Goal: Task Accomplishment & Management: Manage account settings

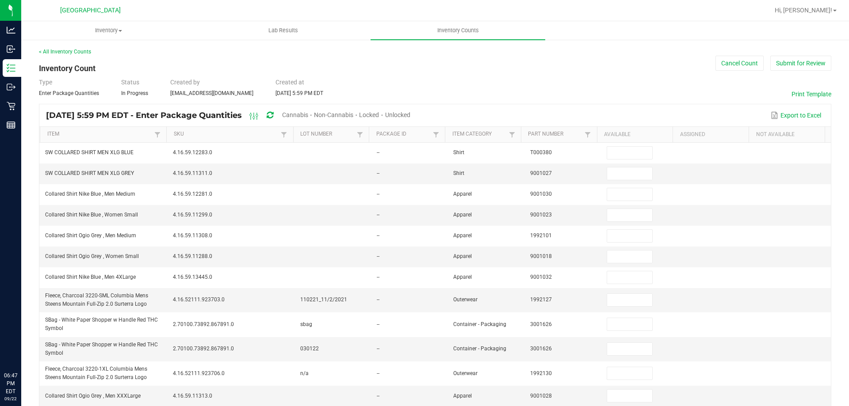
click at [393, 199] on td "--" at bounding box center [410, 194] width 77 height 21
click at [410, 113] on span "Unlocked" at bounding box center [397, 114] width 25 height 7
type input "3"
type input "10"
type input "27"
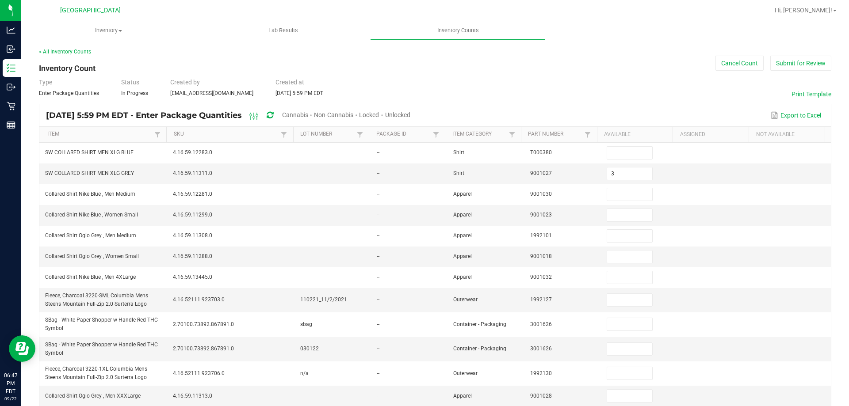
type input "8"
type input "4"
type input "26"
type input "19"
type input "2"
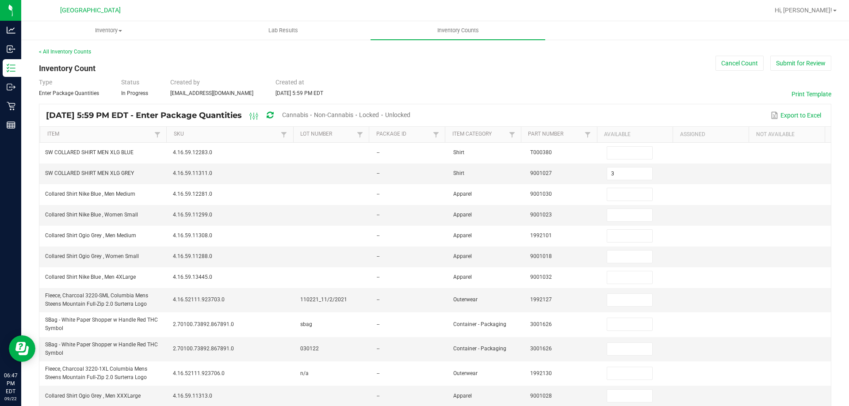
type input "8"
type input "18"
type input "1"
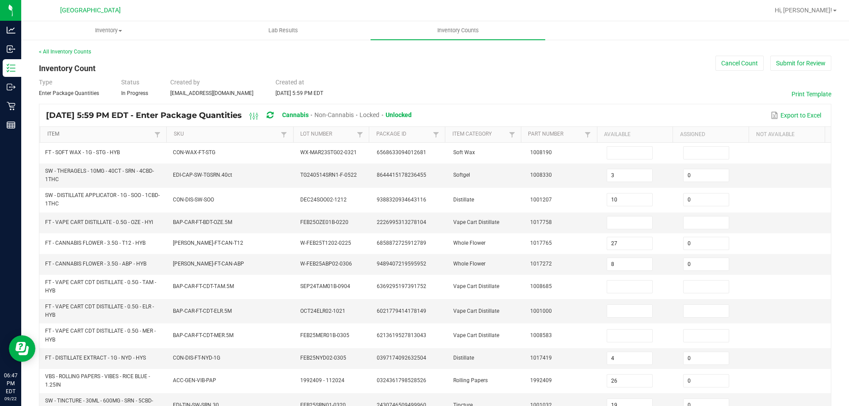
click at [100, 135] on link "Item" at bounding box center [99, 134] width 105 height 7
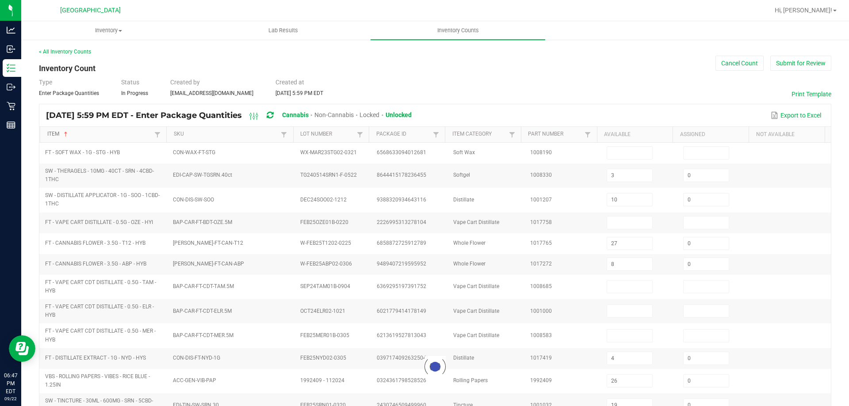
type input "5"
type input "1"
type input "8"
type input "10"
type input "11"
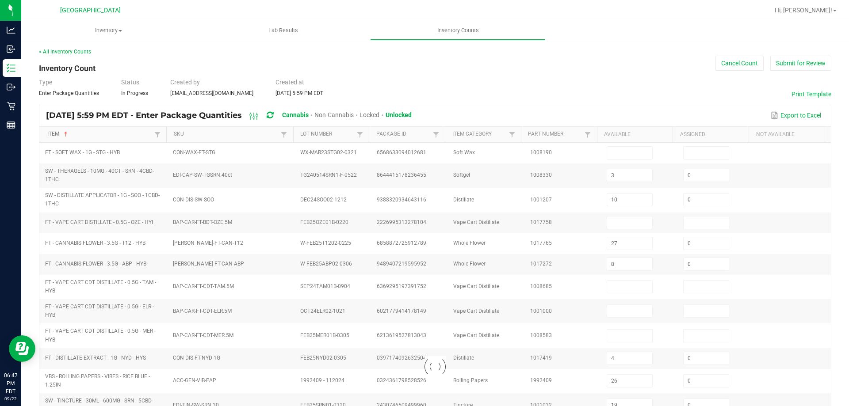
type input "4"
type input "7"
type input "9"
type input "13"
type input "16"
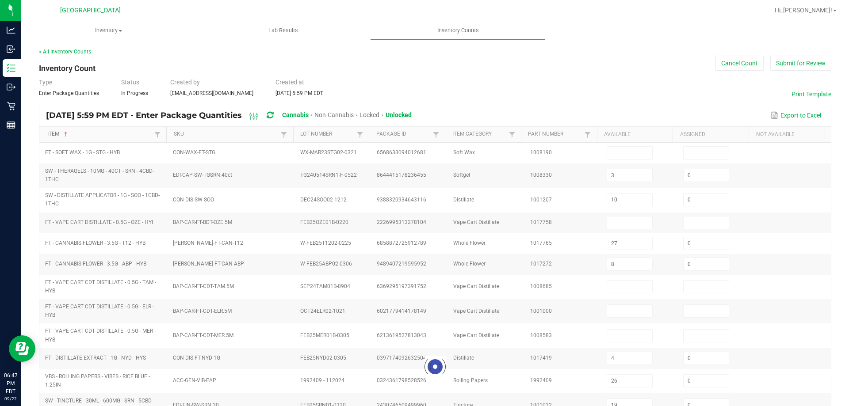
type input "13"
type input "0"
type input "8"
type input "12"
type input "0"
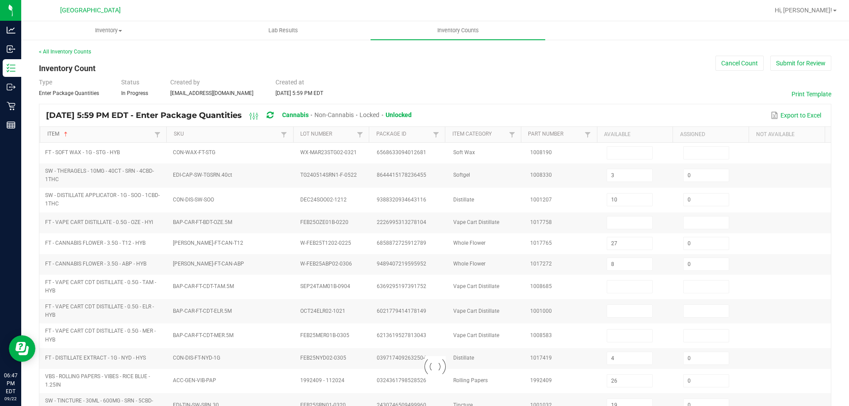
type input "3"
type input "4"
type input "0"
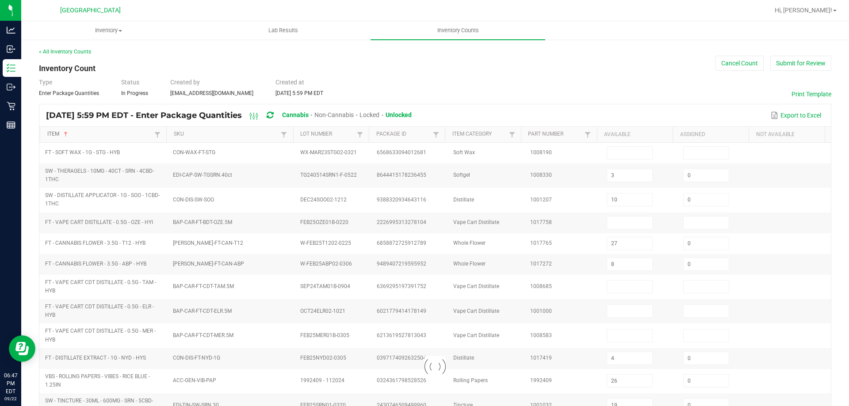
type input "0"
type input "1"
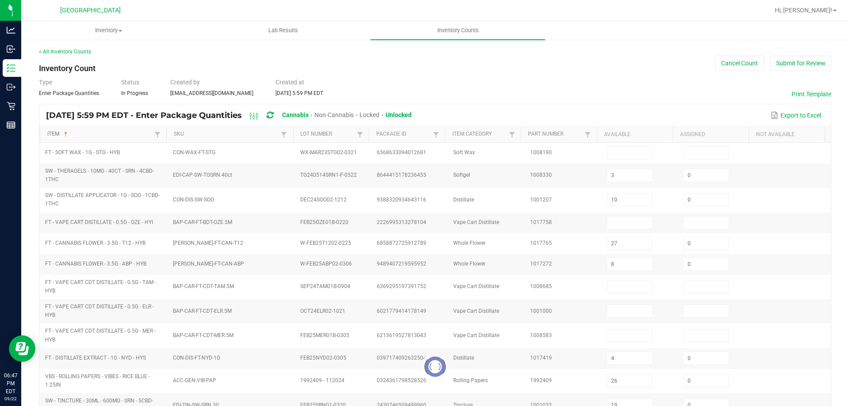
type input "1"
type input "0"
type input "1"
type input "0"
type input "8"
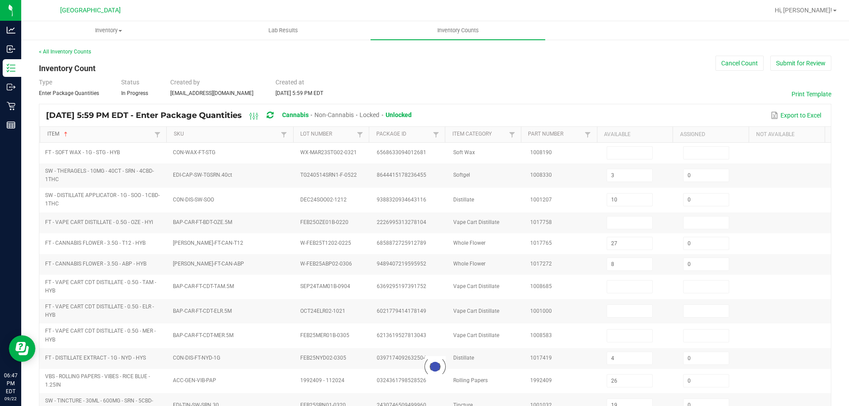
type input "2"
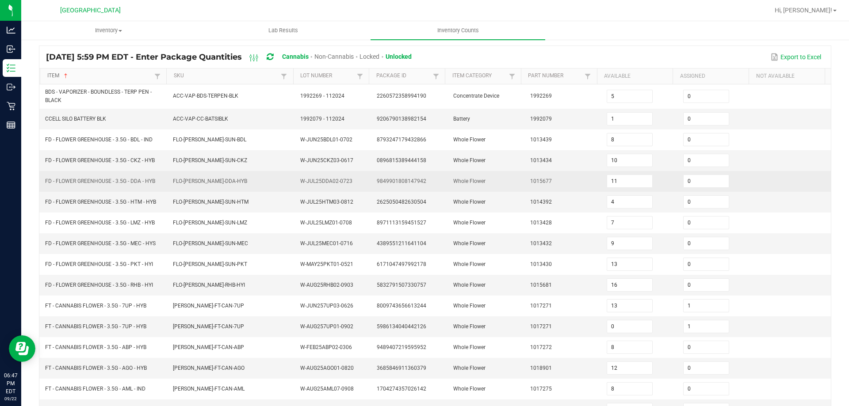
scroll to position [188, 0]
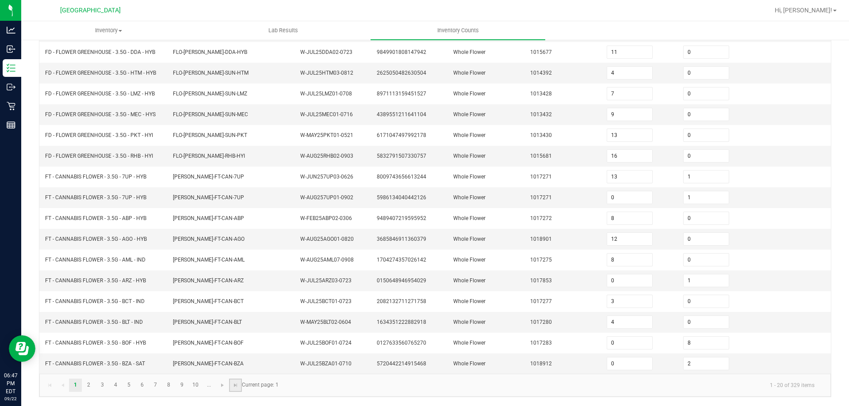
click at [236, 390] on link at bounding box center [235, 385] width 13 height 13
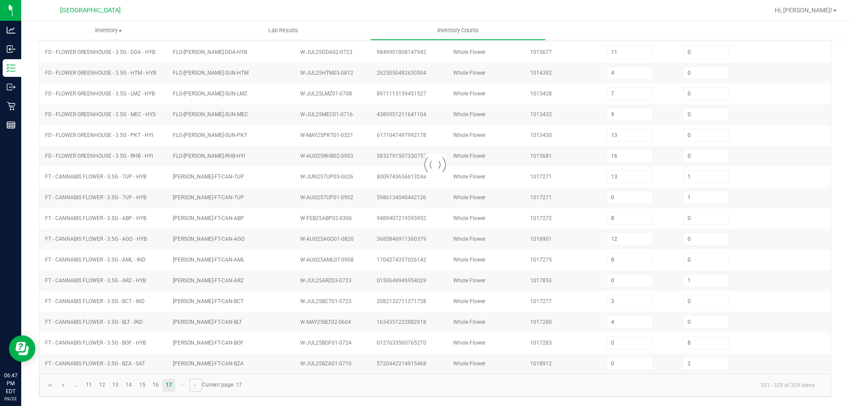
type input "15"
type input "17"
type input "24"
type input "12"
type input "38"
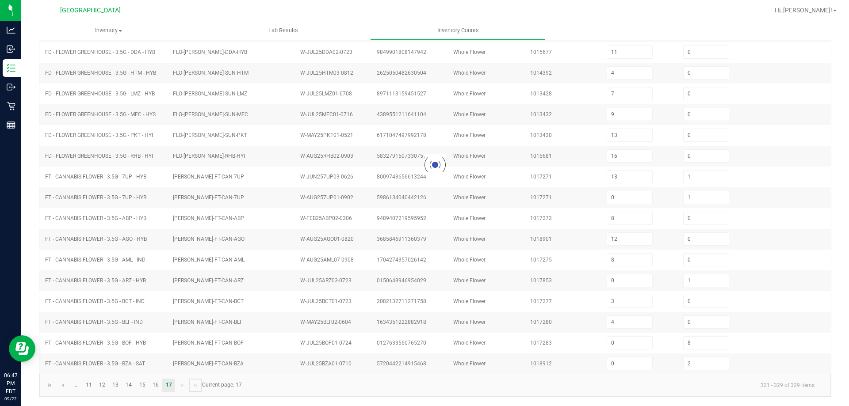
type input "11"
type input "12"
type input "14"
type input "8"
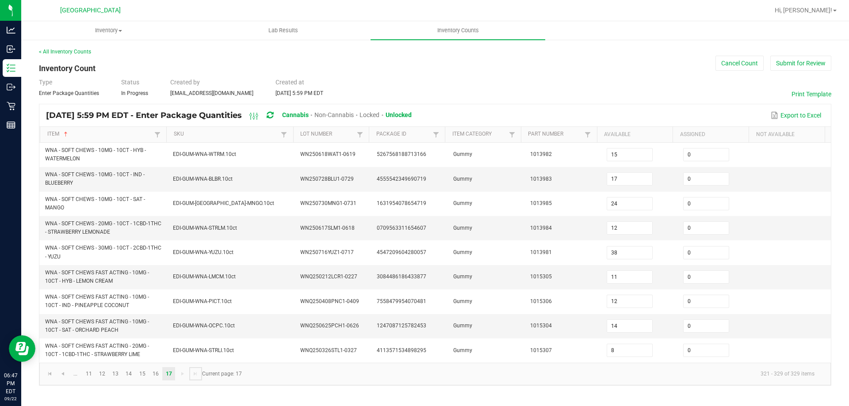
scroll to position [0, 0]
click at [139, 376] on link "15" at bounding box center [142, 374] width 13 height 13
type input "10"
type input "3"
type input "8"
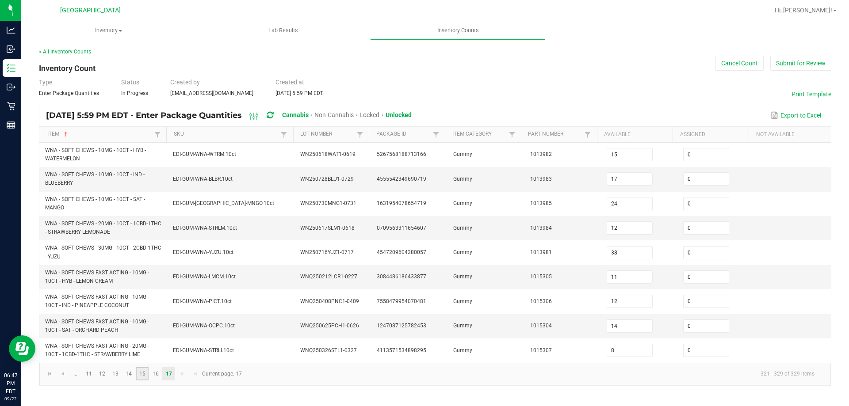
type input "0"
type input "43"
type input "9"
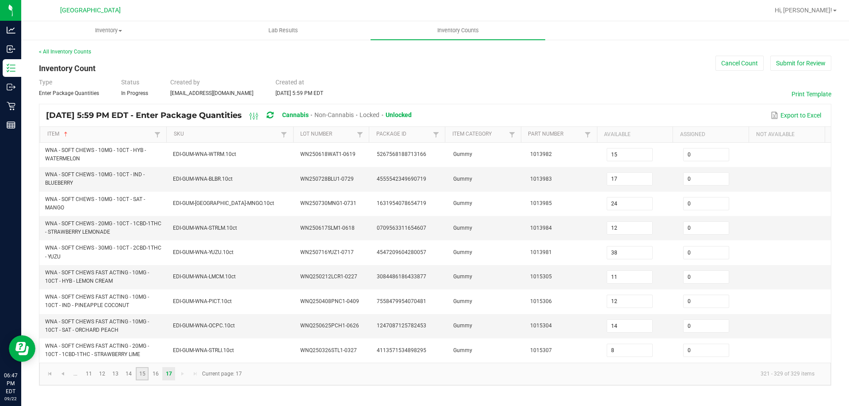
type input "5"
type input "1"
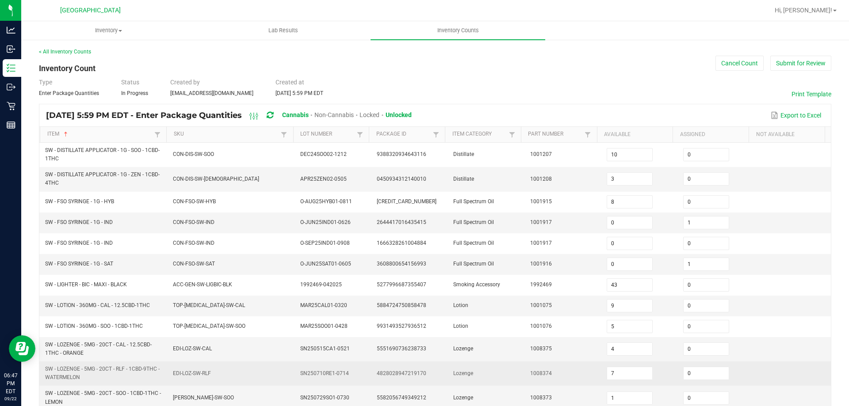
scroll to position [221, 0]
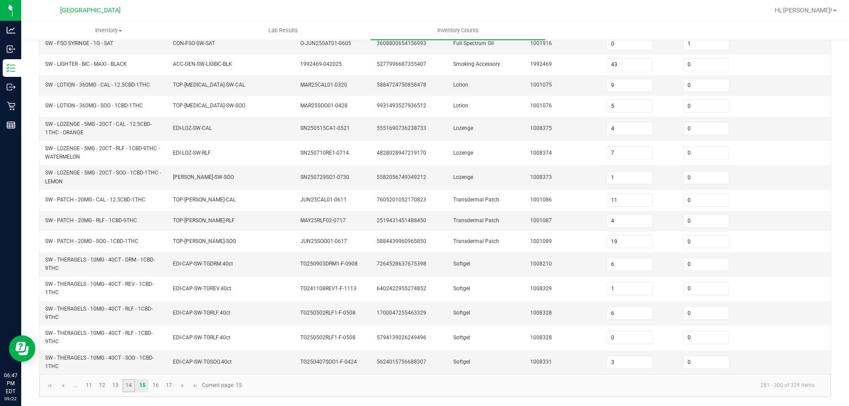
click at [134, 382] on link "14" at bounding box center [129, 385] width 13 height 13
type input "31"
type input "38"
type input "14"
type input "9"
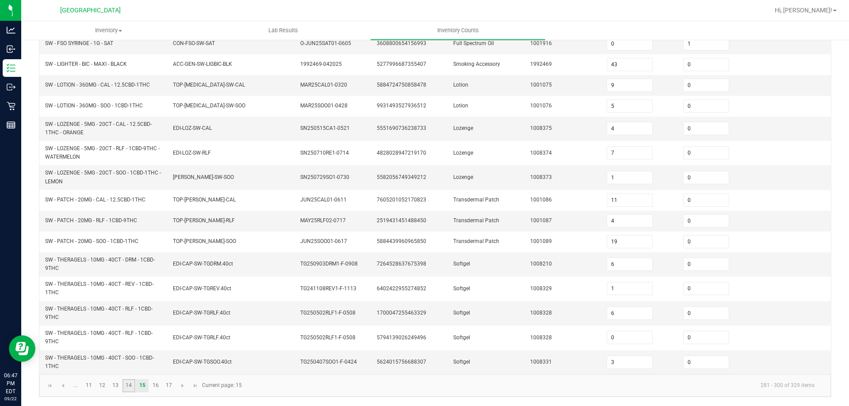
type input "10"
type input "0"
type input "4"
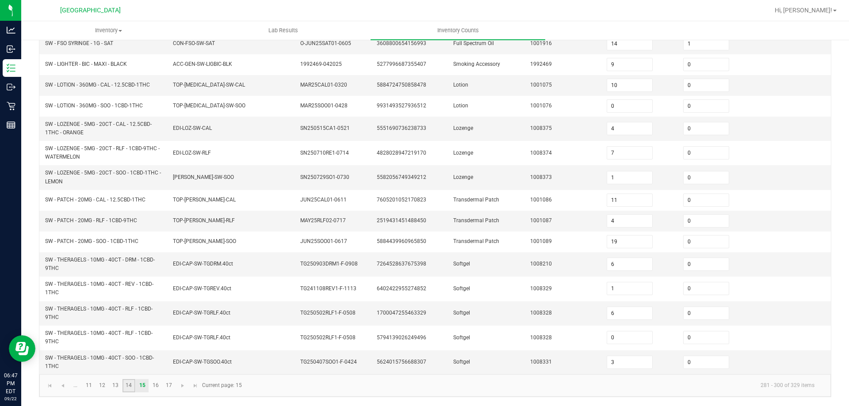
type input "11"
type input "1"
type input "5"
type input "0"
type input "6"
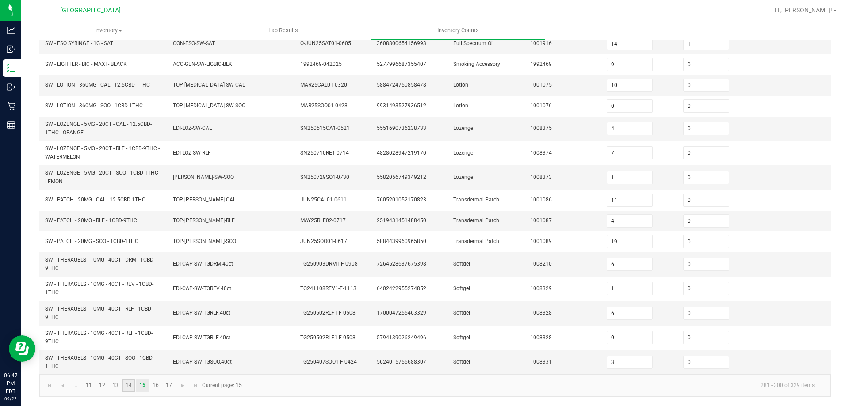
type input "2"
type input "1"
type input "12"
type input "3"
type input "13"
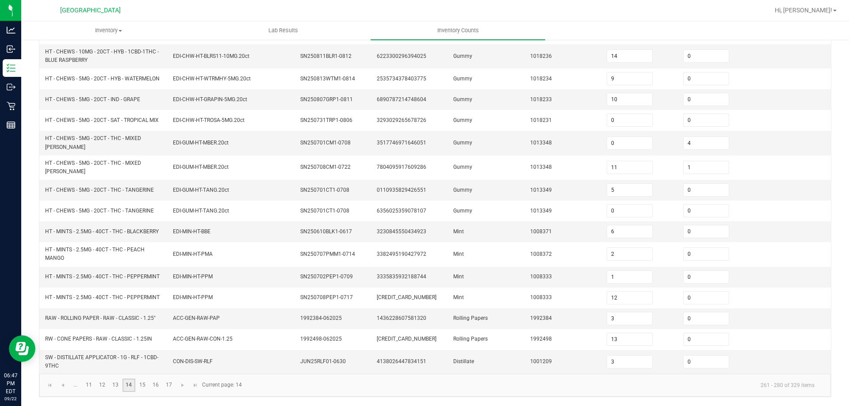
scroll to position [206, 0]
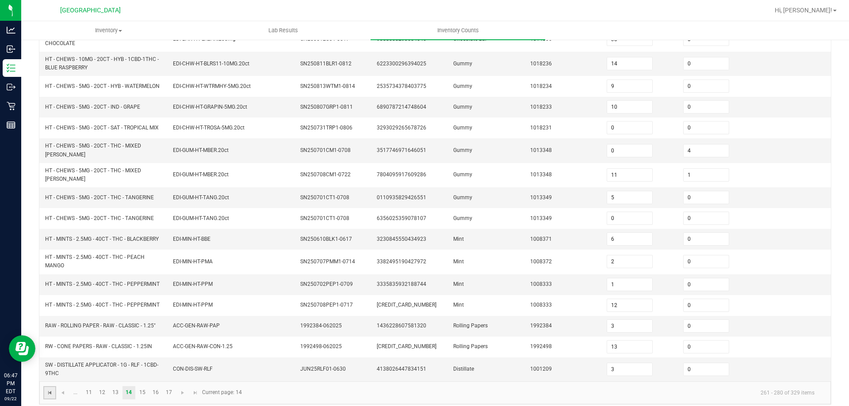
click at [53, 390] on span "Go to the first page" at bounding box center [49, 393] width 7 height 7
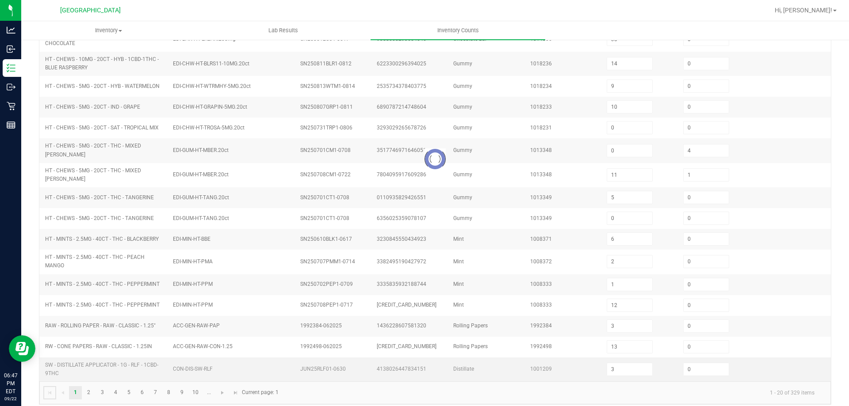
type input "5"
type input "1"
type input "8"
type input "10"
type input "11"
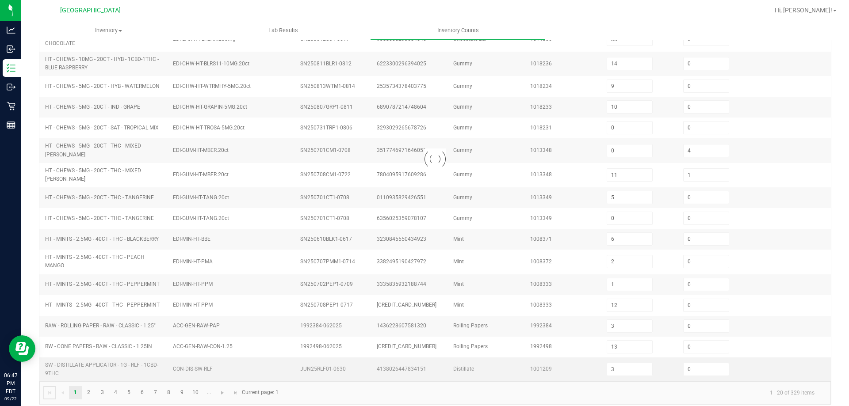
type input "4"
type input "7"
type input "9"
type input "13"
type input "0"
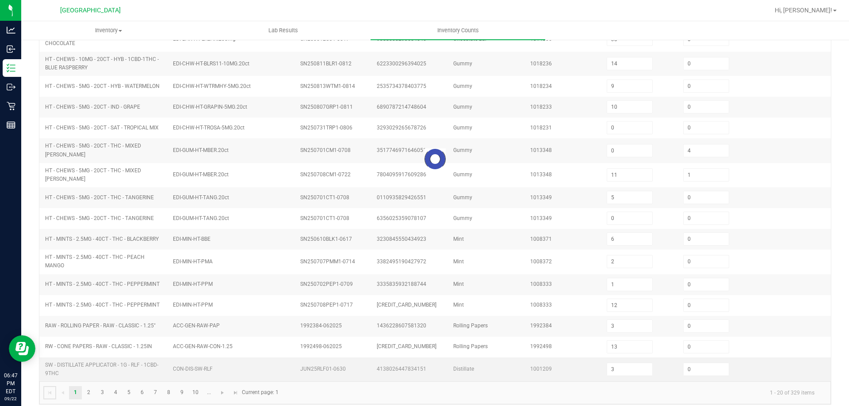
type input "0"
type input "16"
type input "0"
type input "13"
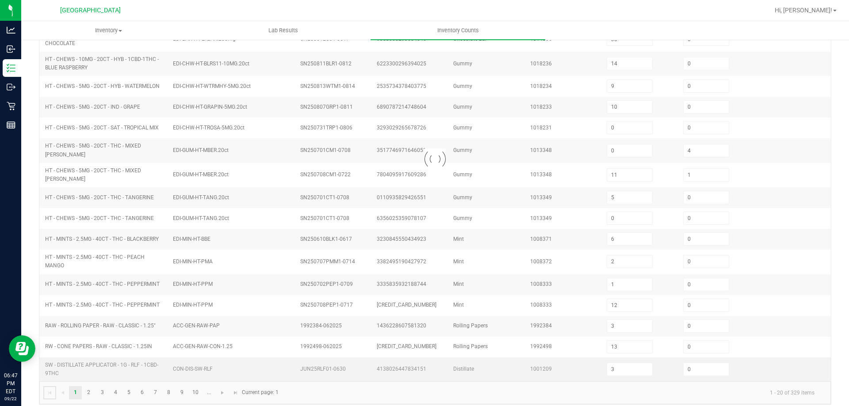
type input "0"
type input "1"
type input "8"
type input "12"
type input "8"
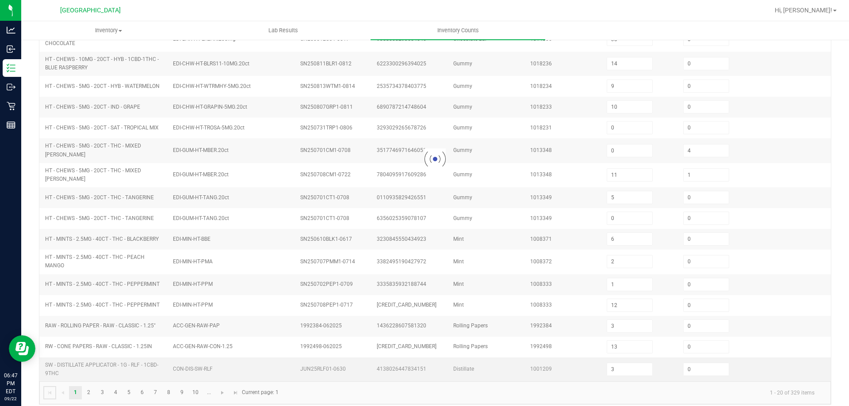
type input "0"
type input "1"
type input "3"
type input "4"
type input "0"
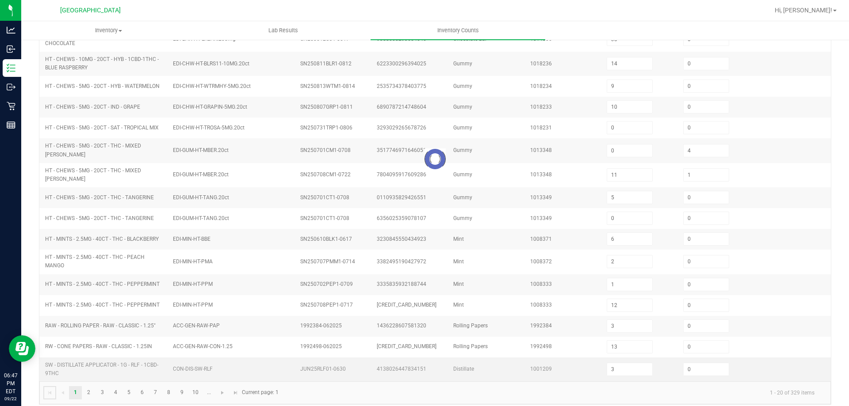
type input "8"
type input "0"
type input "2"
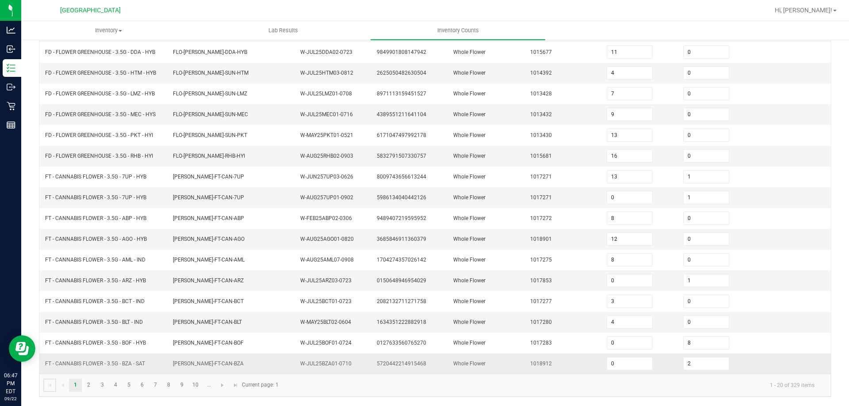
scroll to position [188, 0]
click at [168, 384] on link "8" at bounding box center [168, 385] width 13 height 13
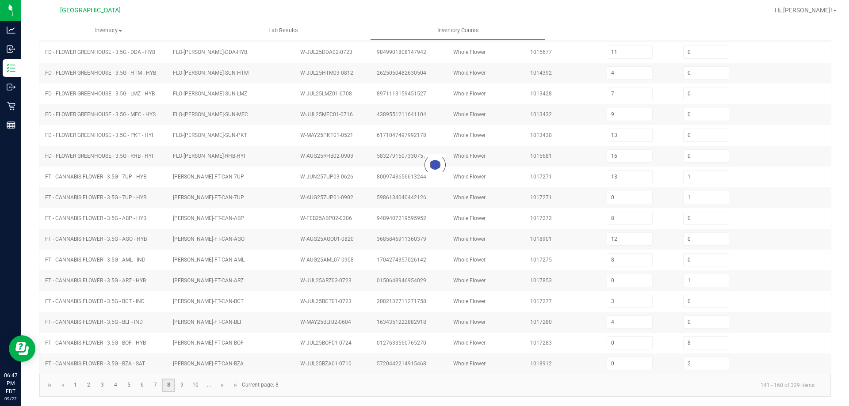
type input "0"
type input "1"
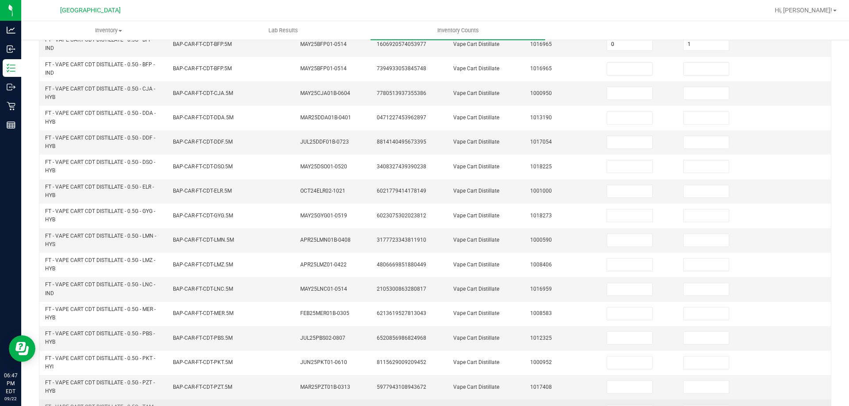
scroll to position [258, 0]
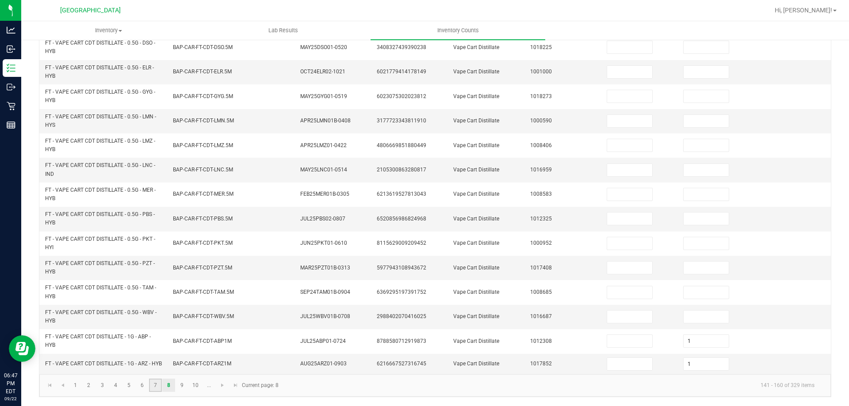
click at [154, 389] on link "7" at bounding box center [155, 385] width 13 height 13
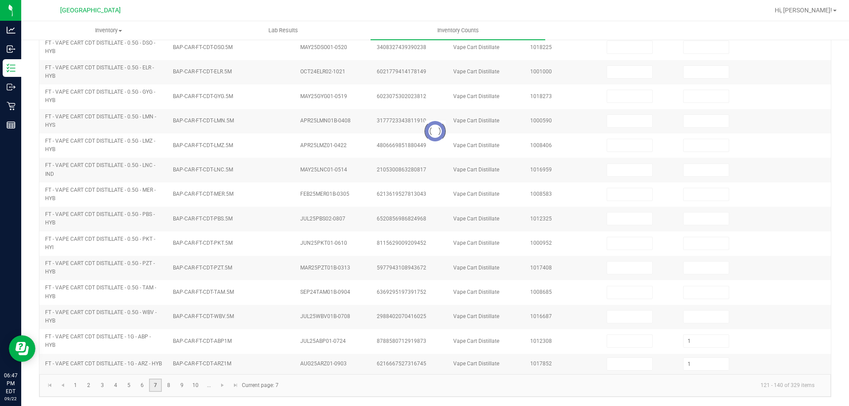
type input "0"
type input "1"
type input "0"
type input "1"
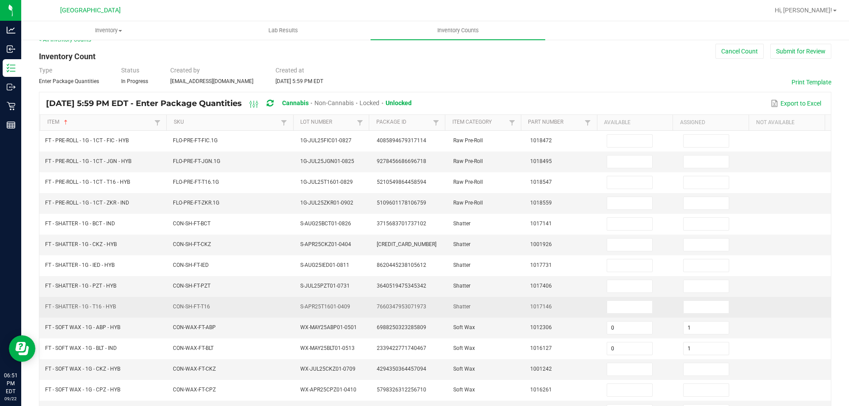
scroll to position [0, 0]
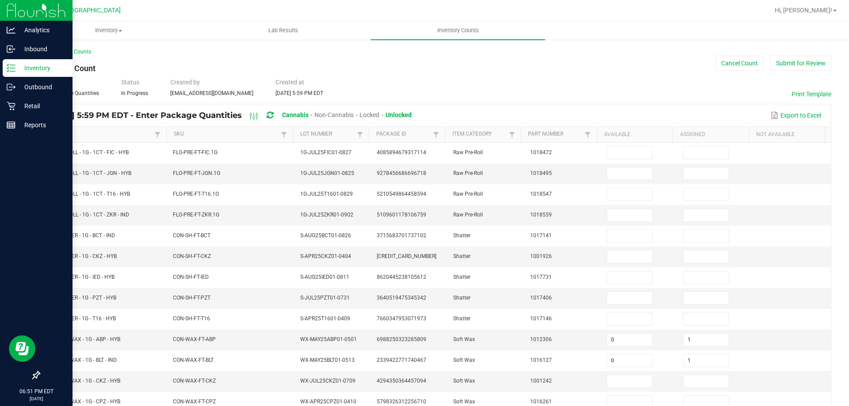
click at [11, 67] on icon at bounding box center [11, 68] width 9 height 9
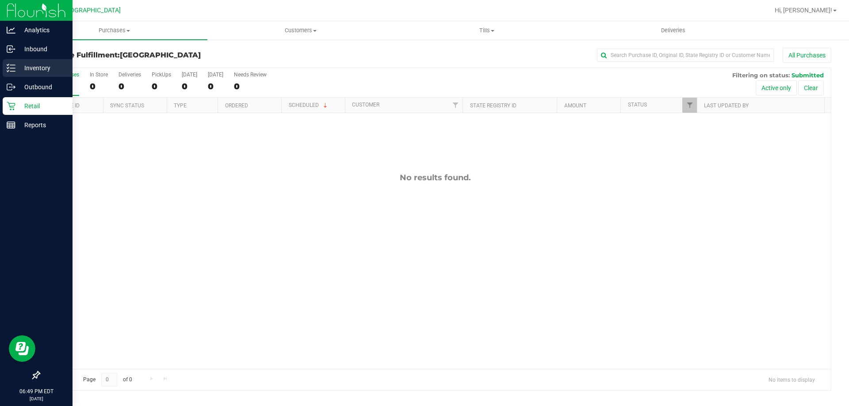
click at [8, 76] on div "Inventory" at bounding box center [38, 68] width 70 height 18
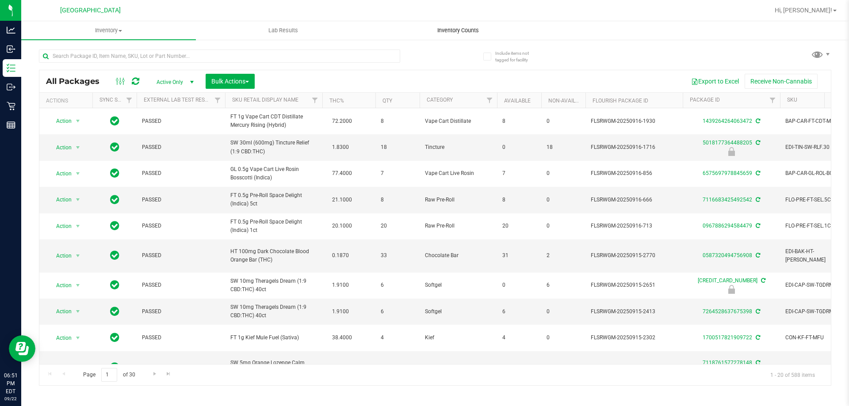
click at [427, 35] on uib-tab-heading "Inventory Counts" at bounding box center [458, 31] width 174 height 18
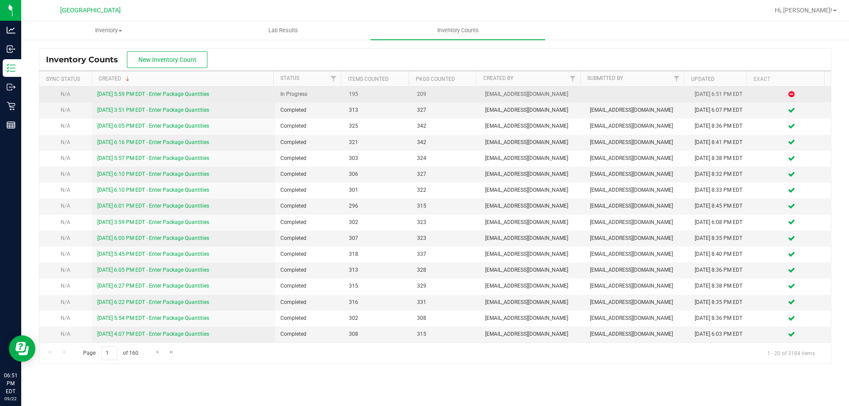
click at [193, 92] on link "9/22/25 5:59 PM EDT - Enter Package Quantities" at bounding box center [153, 94] width 112 height 6
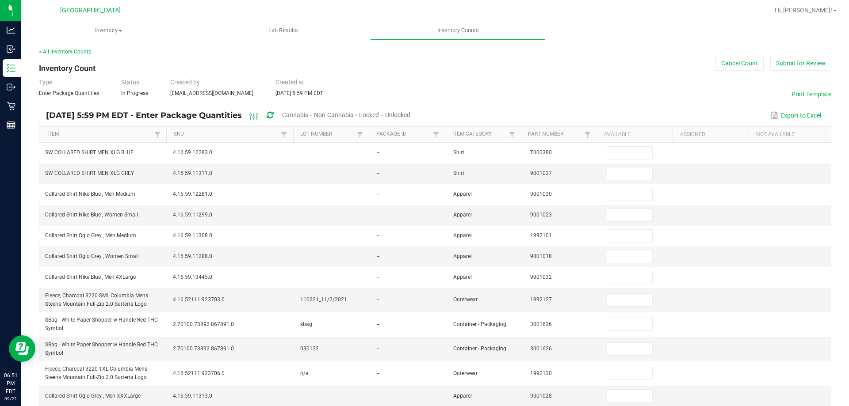
click at [417, 113] on div "Sep 22, 2025 5:59 PM EDT - Enter Package Quantities Cannabis Non-Cannabis Locke…" at bounding box center [231, 115] width 371 height 16
click at [410, 113] on span "Unlocked" at bounding box center [397, 114] width 25 height 7
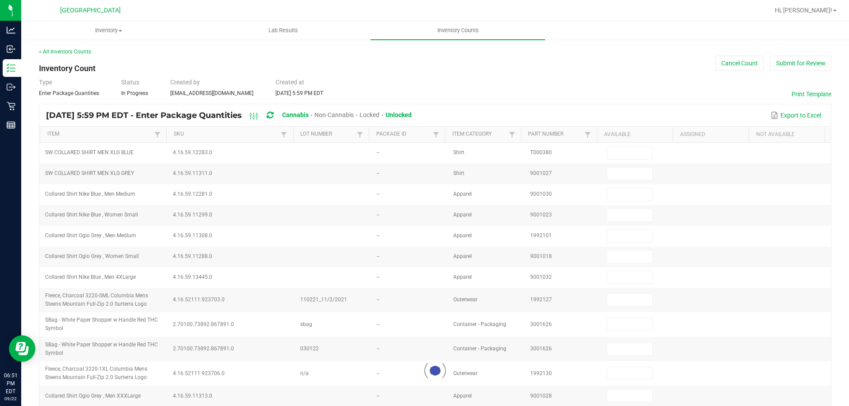
type input "3"
type input "10"
type input "27"
type input "8"
type input "4"
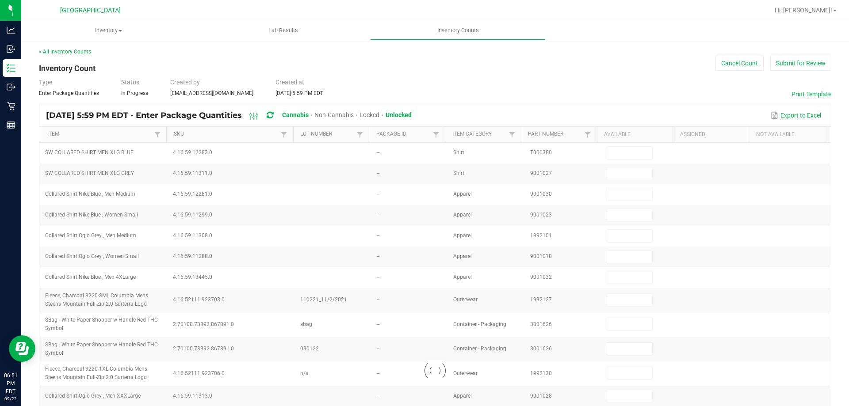
type input "26"
type input "19"
type input "2"
type input "8"
type input "18"
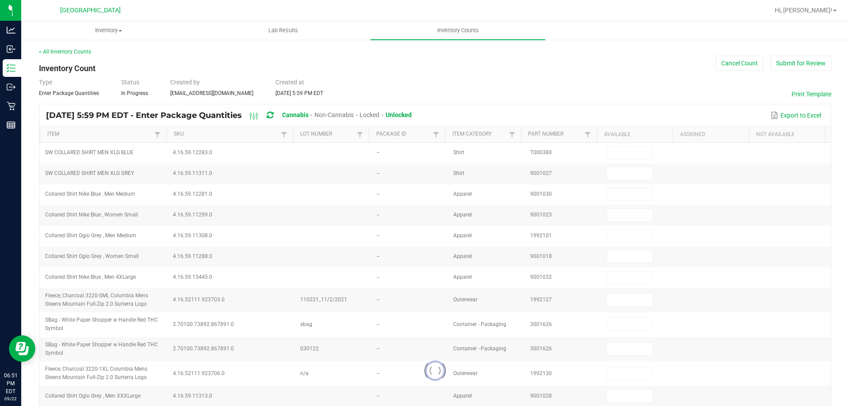
type input "1"
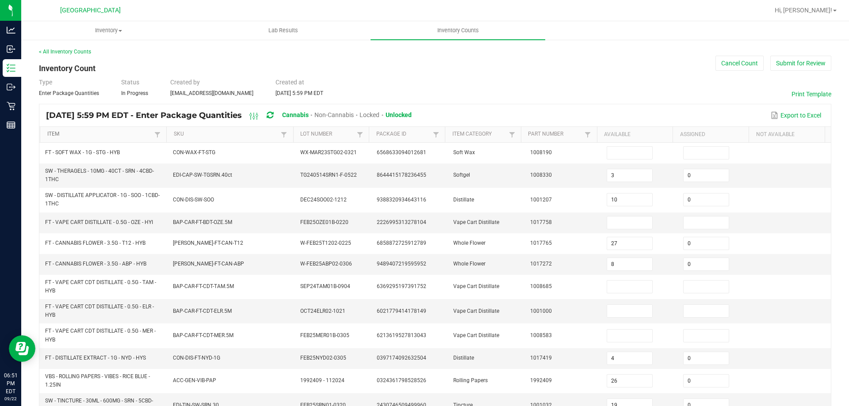
click at [88, 131] on link "Item" at bounding box center [99, 134] width 105 height 7
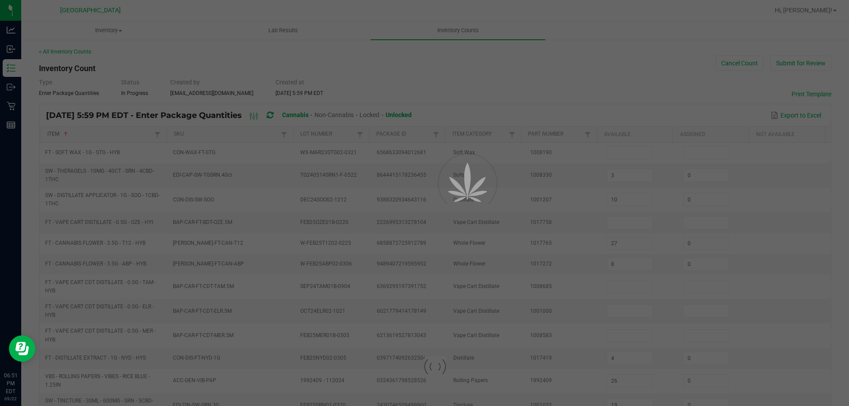
type input "5"
type input "1"
type input "8"
type input "10"
type input "11"
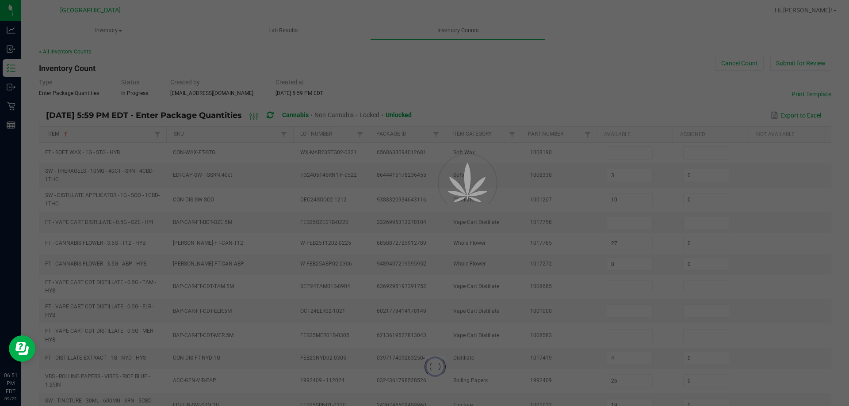
type input "4"
type input "7"
type input "9"
type input "13"
type input "16"
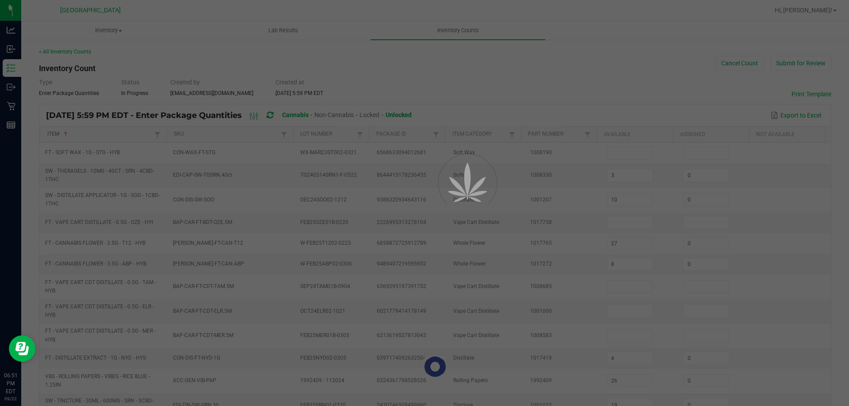
type input "13"
type input "0"
type input "8"
type input "12"
type input "0"
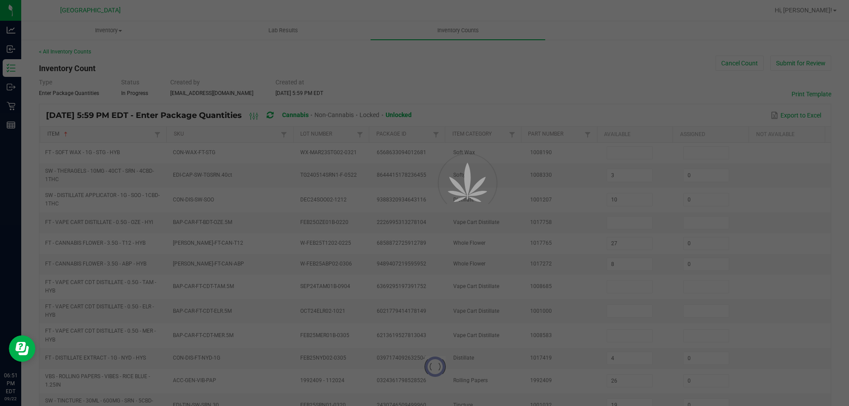
type input "3"
type input "4"
type input "0"
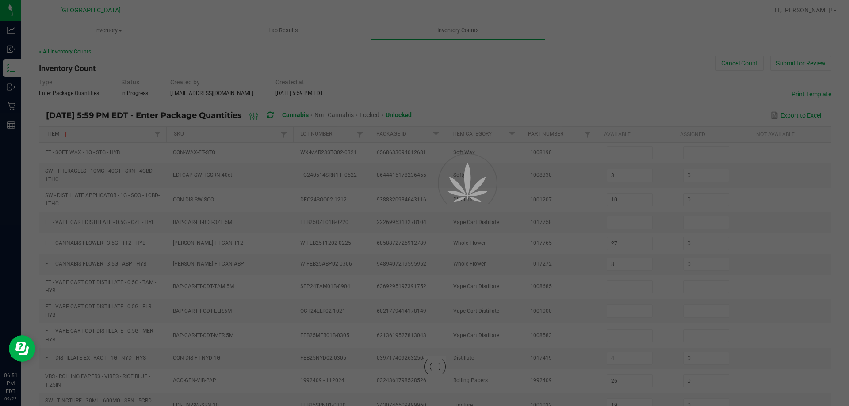
type input "0"
type input "1"
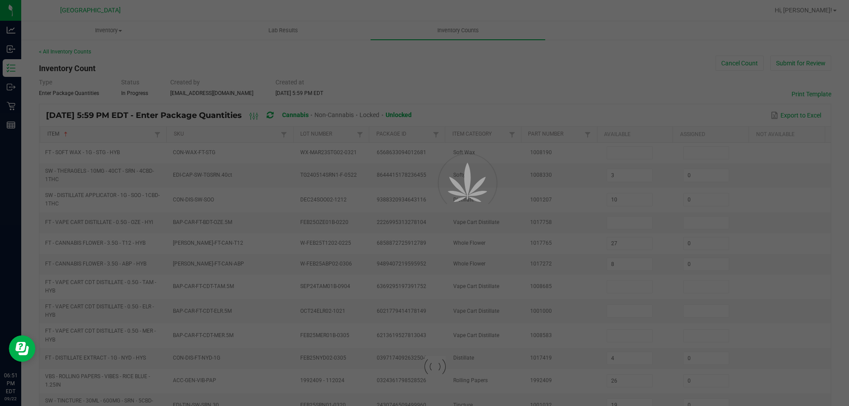
type input "1"
type input "0"
type input "1"
type input "0"
type input "8"
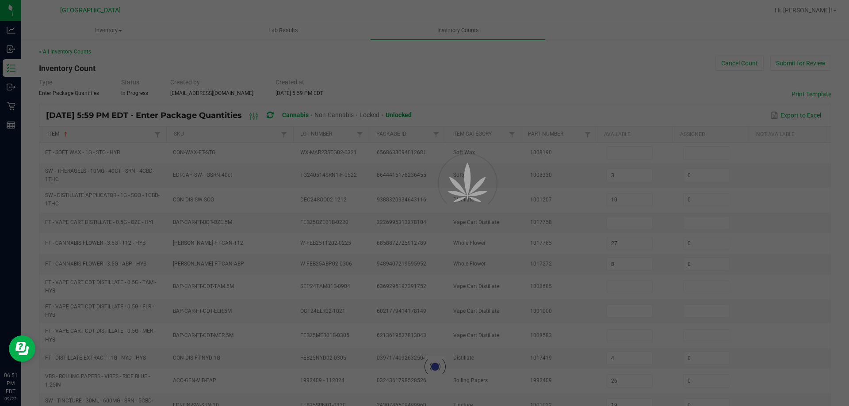
type input "2"
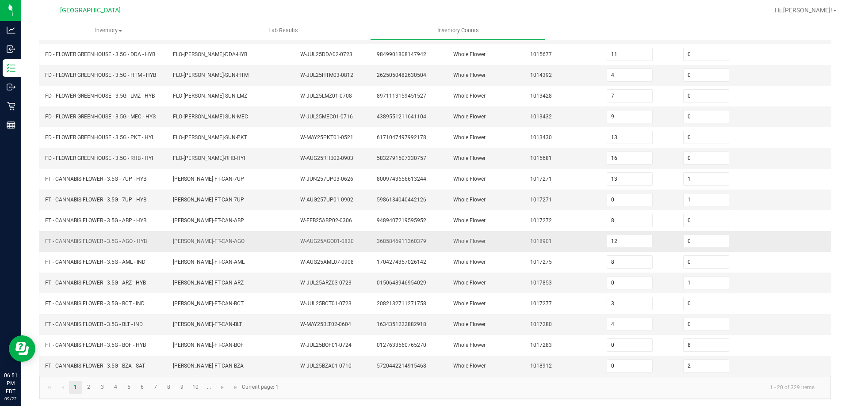
scroll to position [188, 0]
click at [138, 383] on link "6" at bounding box center [142, 385] width 13 height 13
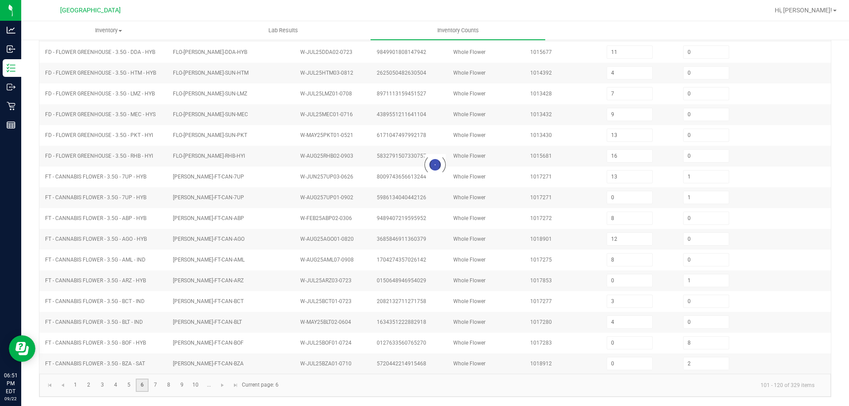
type input "14"
type input "22"
type input "23"
type input "6"
type input "3"
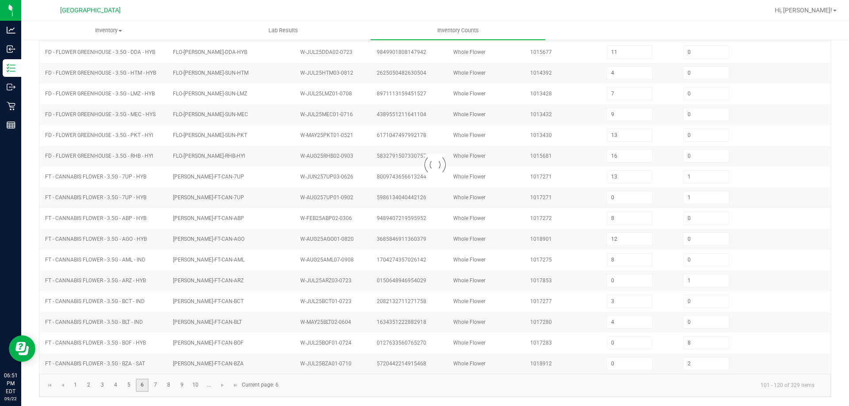
type input "1"
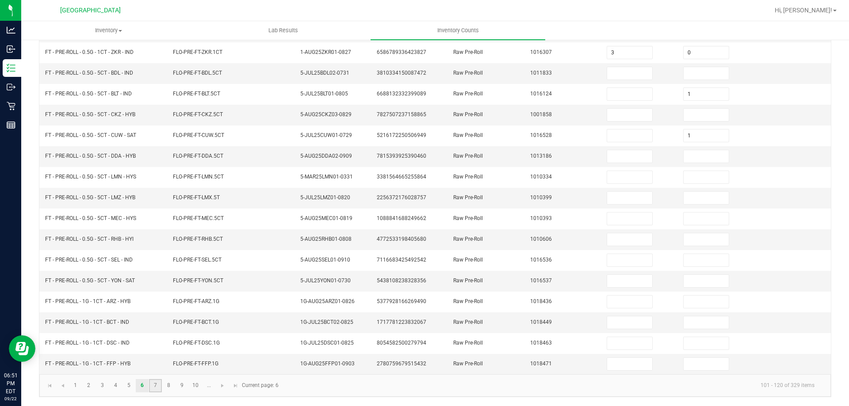
click at [155, 387] on link "7" at bounding box center [155, 385] width 13 height 13
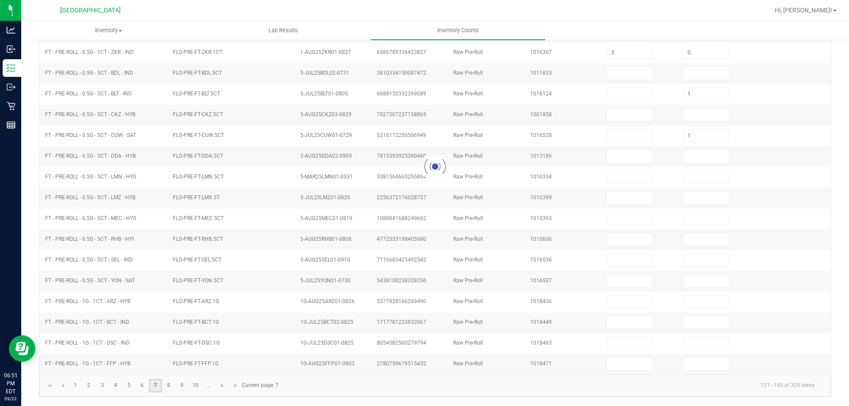
type input "0"
type input "1"
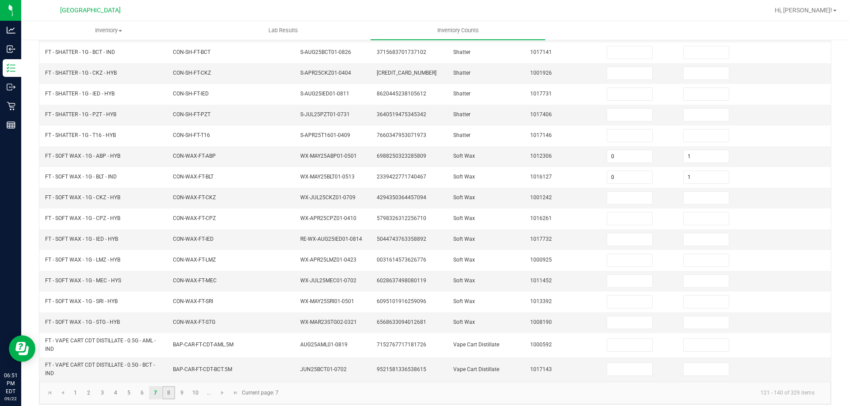
click at [168, 394] on link "8" at bounding box center [168, 393] width 13 height 13
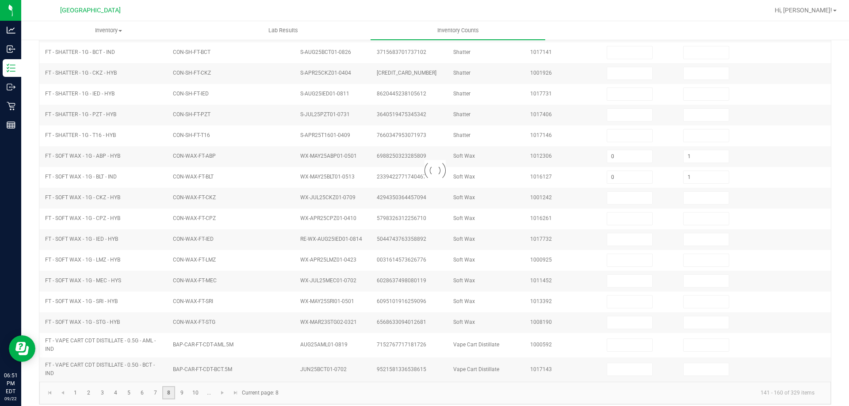
type input "0"
type input "1"
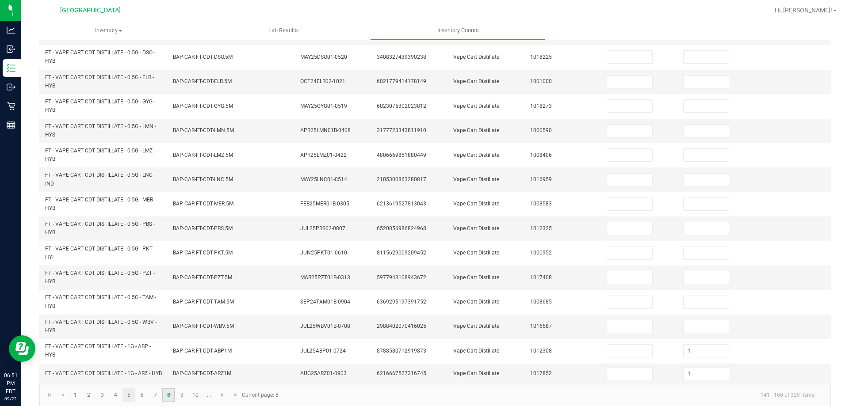
scroll to position [258, 0]
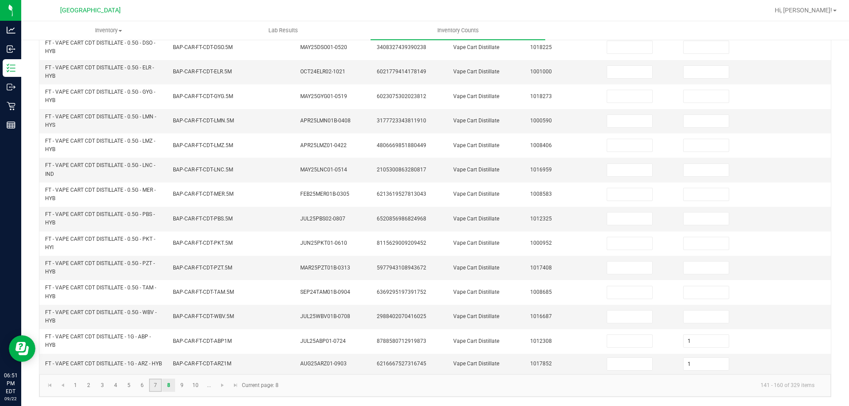
click at [160, 385] on link "7" at bounding box center [155, 385] width 13 height 13
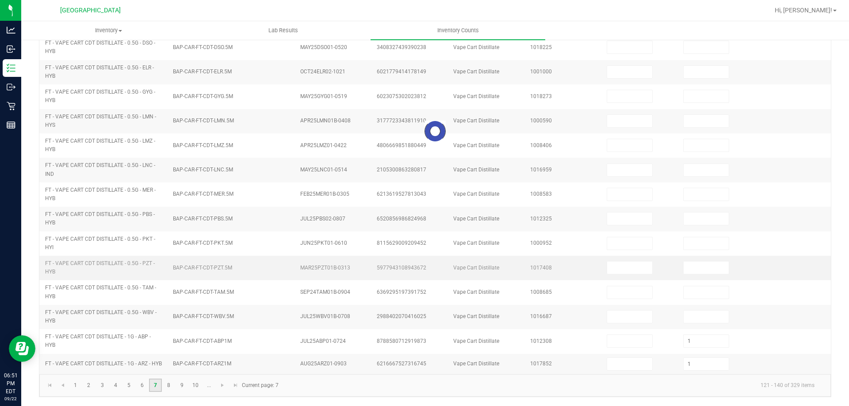
type input "0"
type input "1"
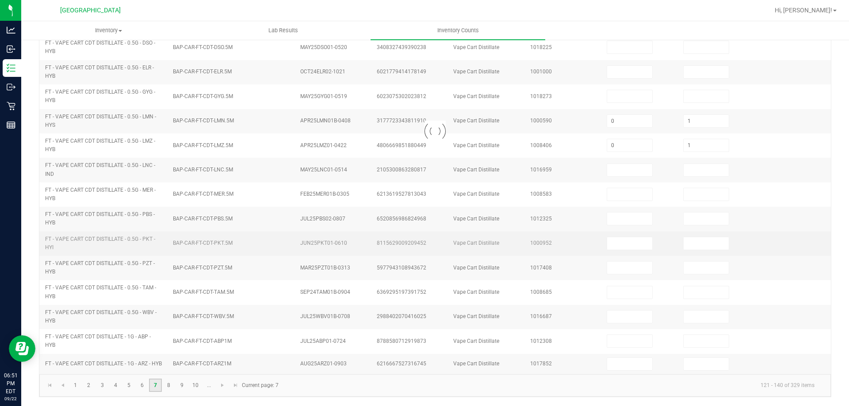
scroll to position [191, 0]
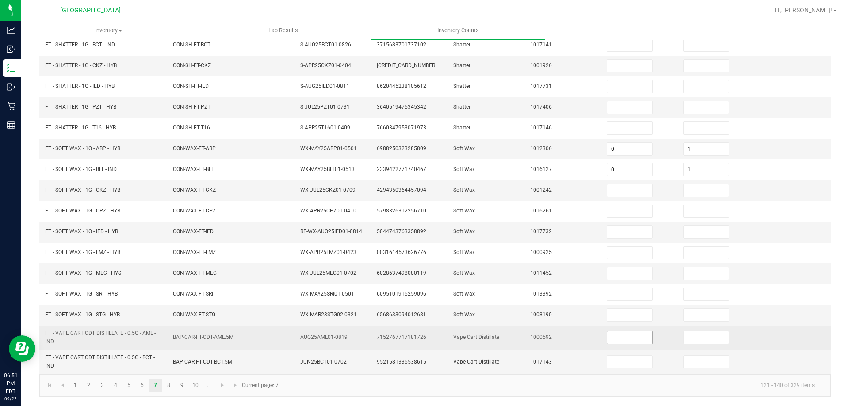
click at [622, 338] on input at bounding box center [629, 338] width 45 height 12
type input "10"
type input "0"
type input "1"
type input "0"
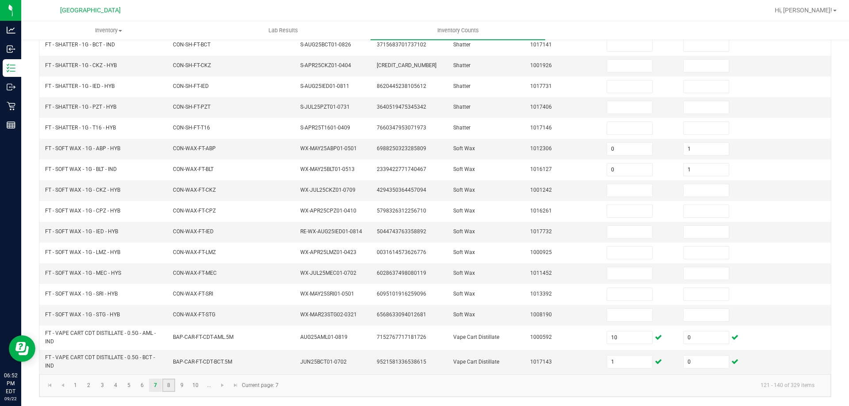
click at [169, 385] on link "8" at bounding box center [168, 385] width 13 height 13
type input "0"
type input "1"
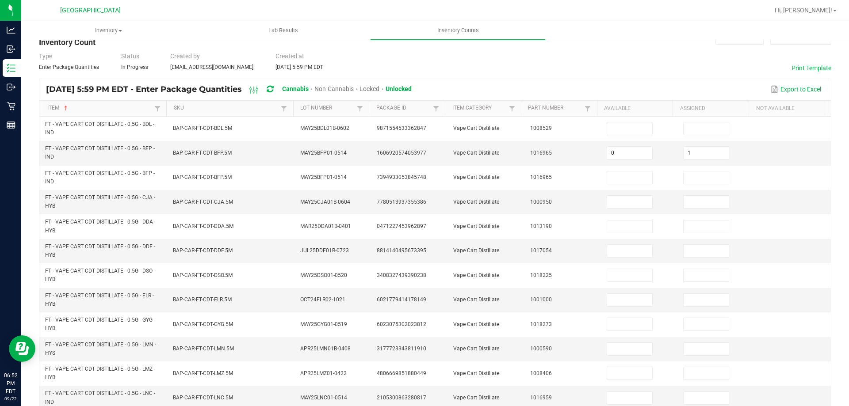
scroll to position [0, 0]
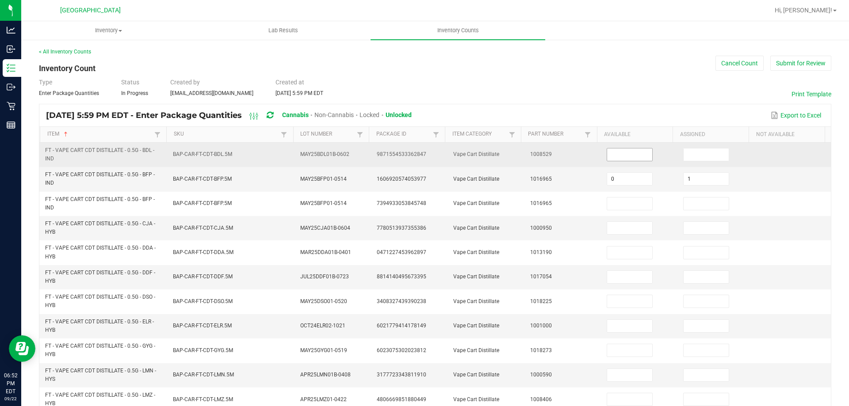
click at [630, 155] on input at bounding box center [629, 155] width 45 height 12
type input "9"
type input "0"
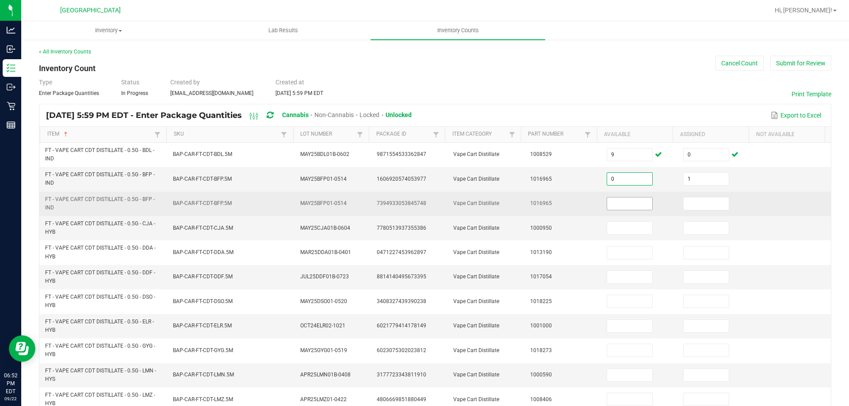
click at [613, 203] on input at bounding box center [629, 204] width 45 height 12
type input "5"
type input "0"
type input "6"
type input "0"
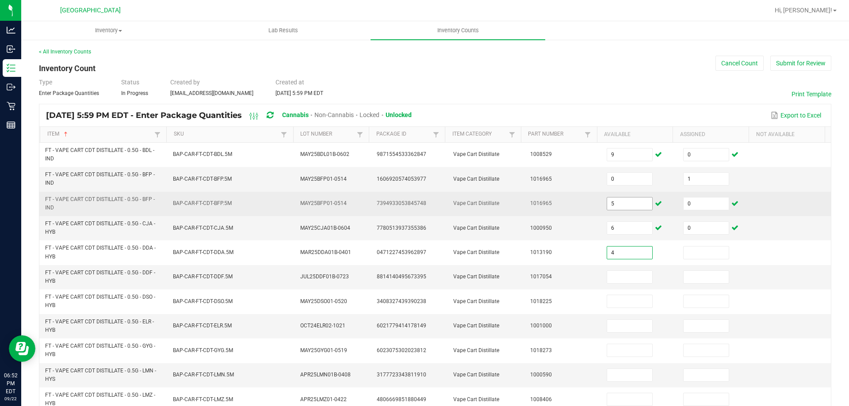
type input "4"
type input "0"
type input "3"
type input "0"
type input "1"
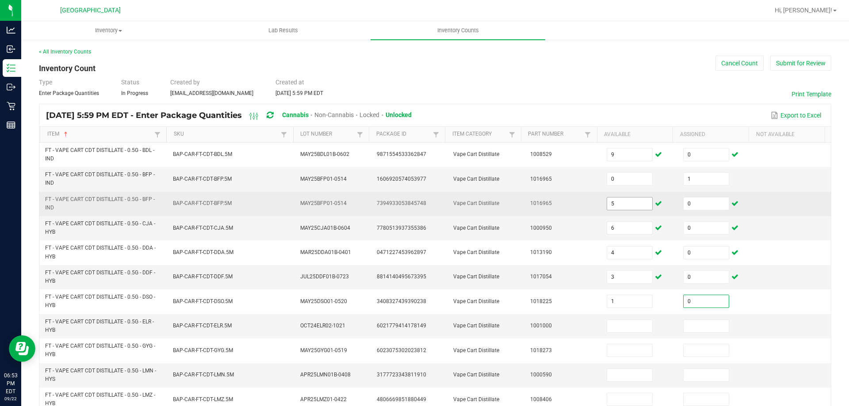
type input "0"
type input "11"
type input "0"
type input "8"
type input "0"
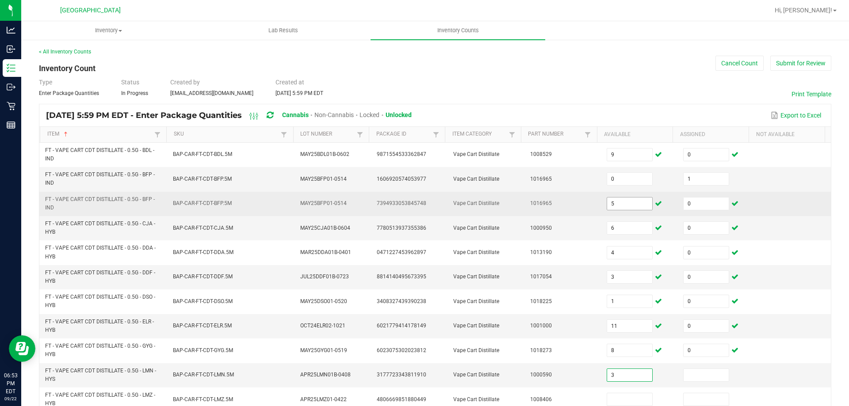
type input "3"
type input "0"
type input "3"
type input "0"
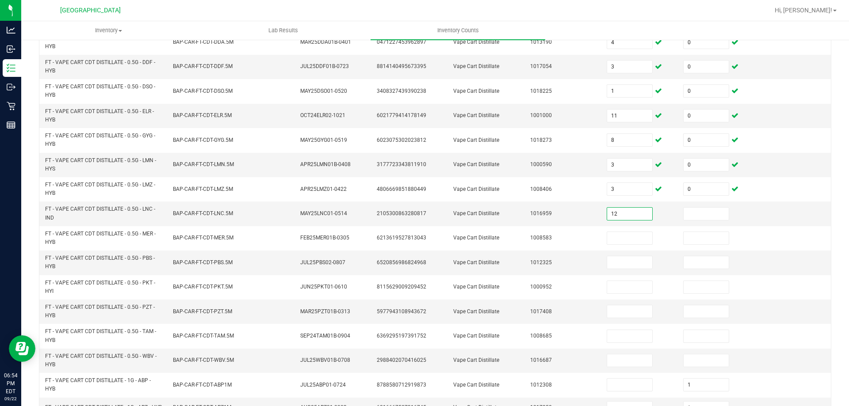
type input "12"
type input "0"
type input "3"
type input "0"
type input "7"
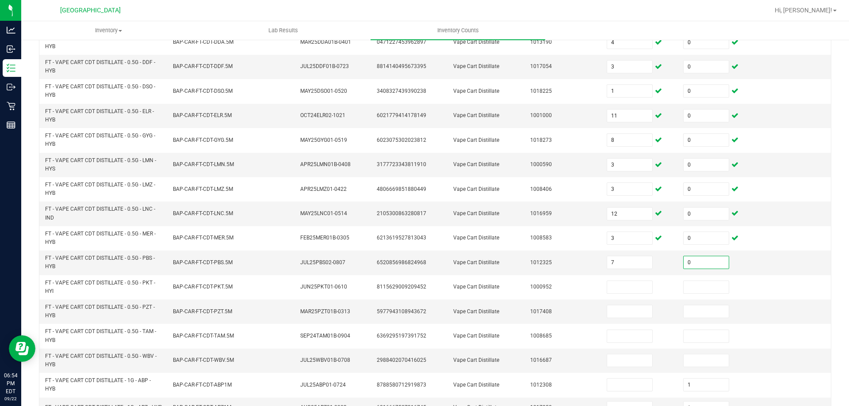
type input "0"
type input "4"
type input "0"
type input "47"
type input "1"
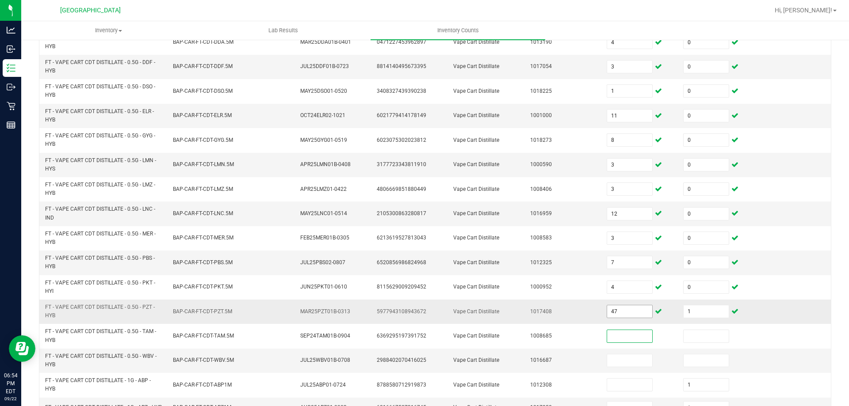
click at [615, 310] on input "47" at bounding box center [629, 312] width 45 height 12
type input "4"
type input "0"
type input "3"
type input "0"
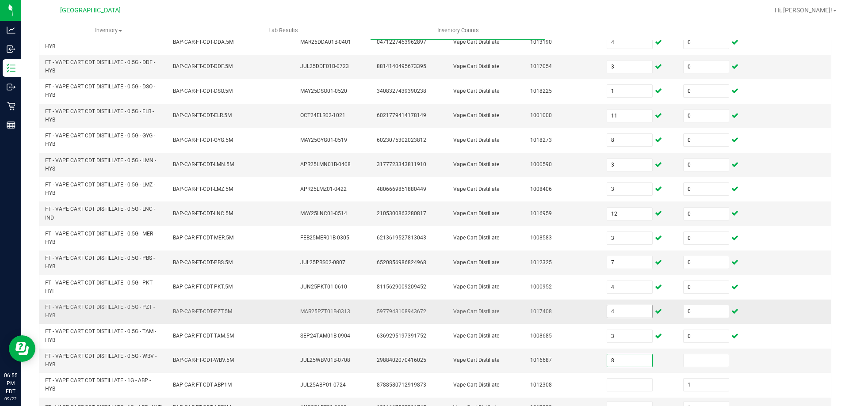
type input "8"
type input "0"
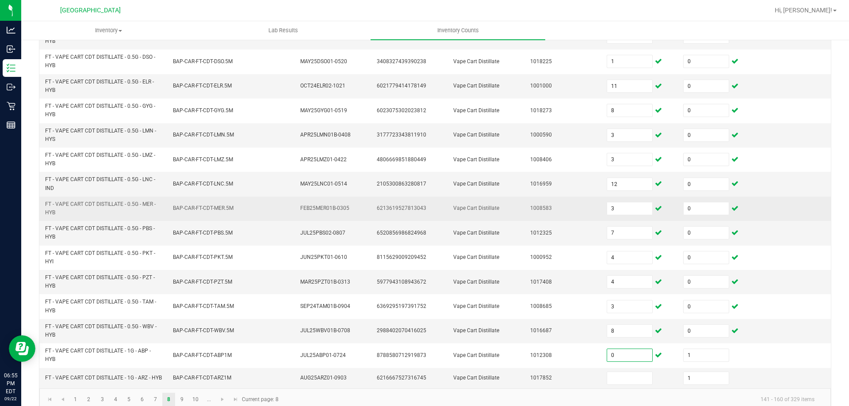
scroll to position [258, 0]
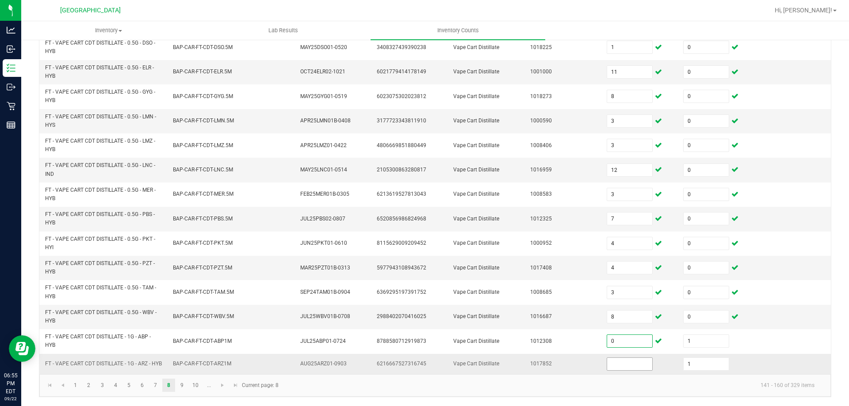
type input "0"
click at [619, 368] on input at bounding box center [629, 364] width 45 height 12
type input "0"
click at [180, 383] on link "9" at bounding box center [182, 385] width 13 height 13
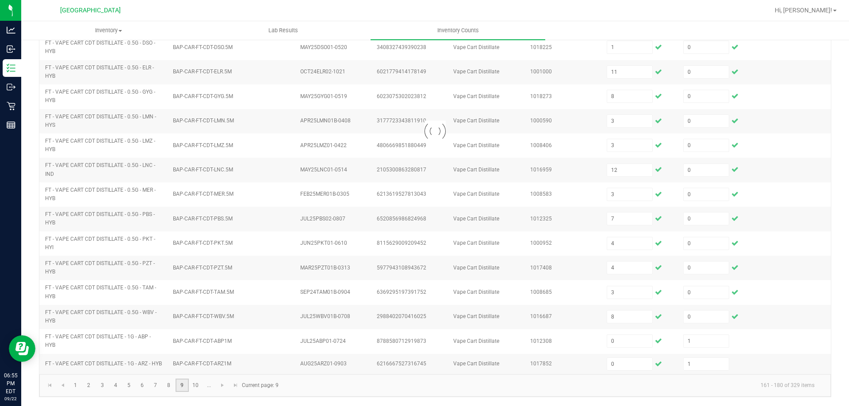
type input "0"
type input "2"
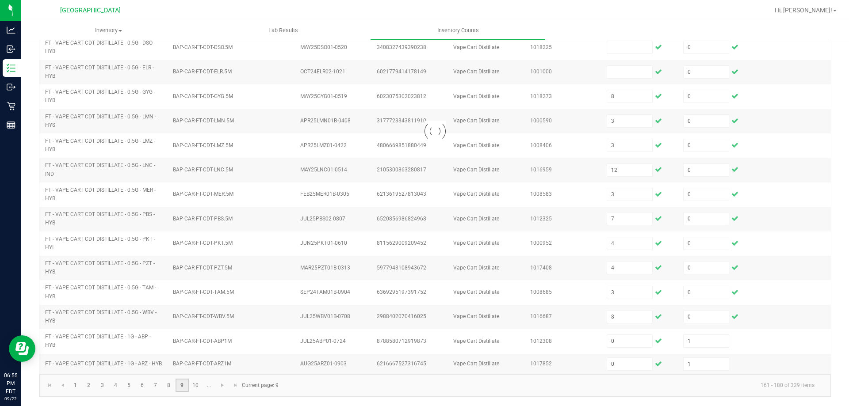
type input "1"
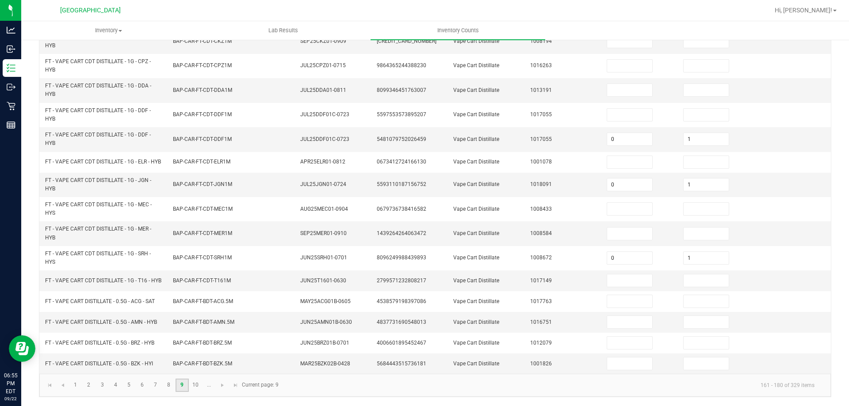
scroll to position [0, 0]
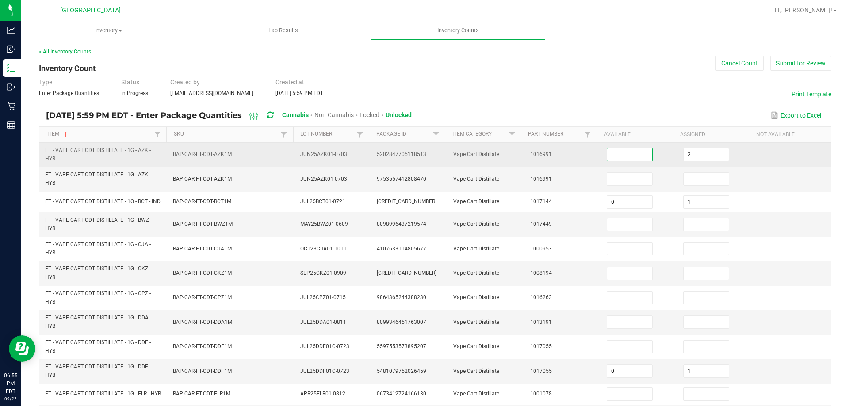
click at [609, 151] on input at bounding box center [629, 155] width 45 height 12
click at [700, 153] on input "3" at bounding box center [706, 155] width 45 height 12
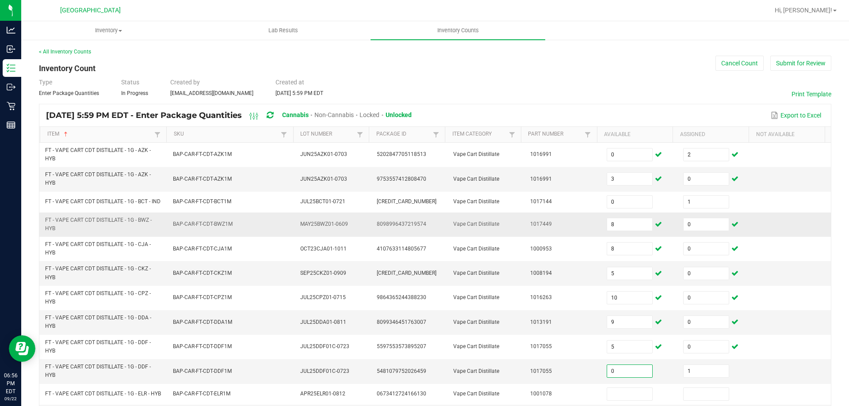
scroll to position [133, 0]
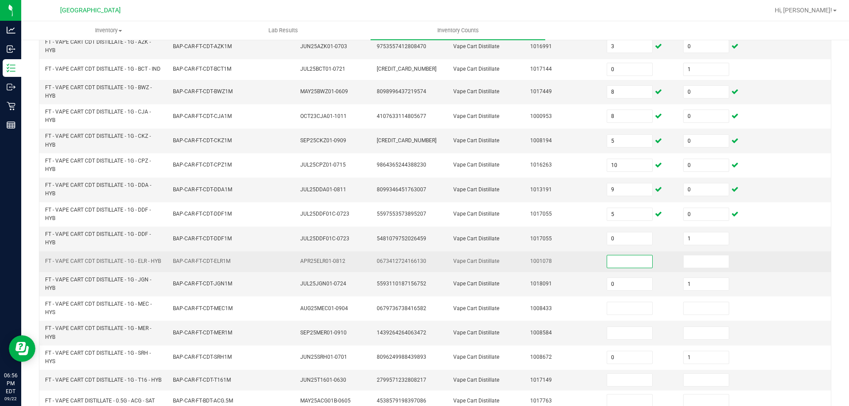
click at [613, 268] on input at bounding box center [629, 262] width 45 height 12
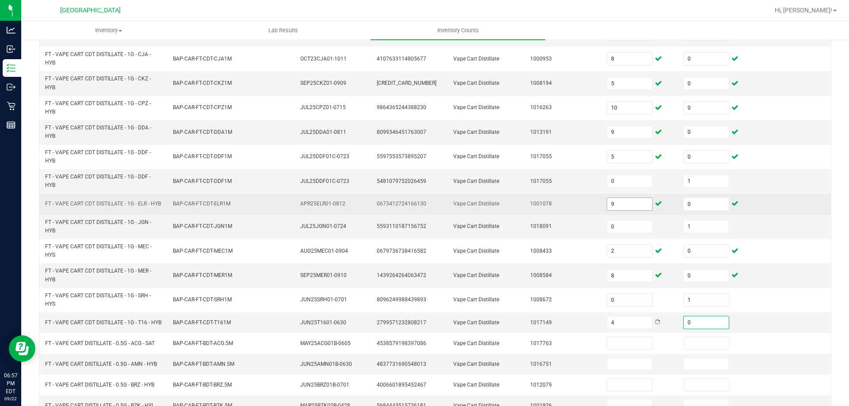
scroll to position [191, 0]
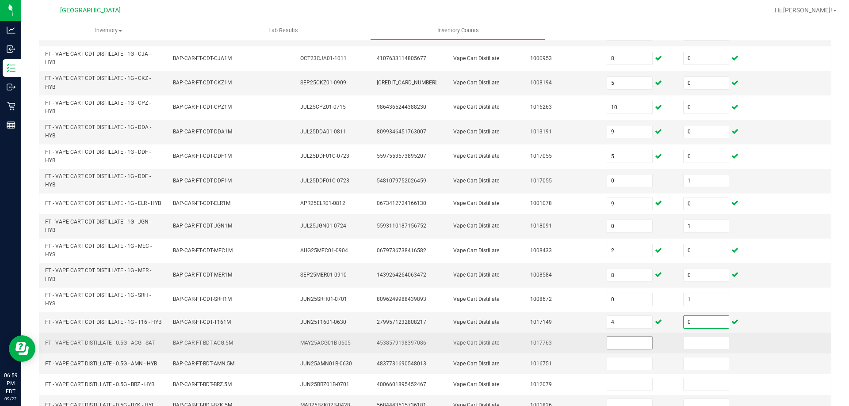
click at [626, 349] on input at bounding box center [629, 343] width 45 height 12
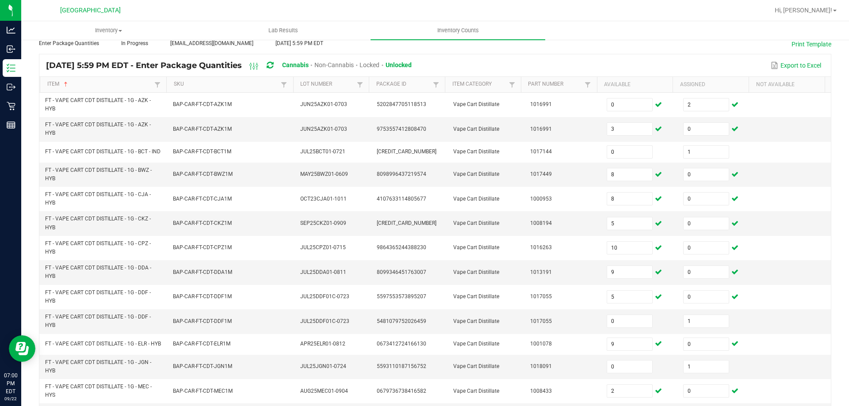
scroll to position [48, 0]
click at [273, 69] on icon at bounding box center [270, 67] width 7 height 8
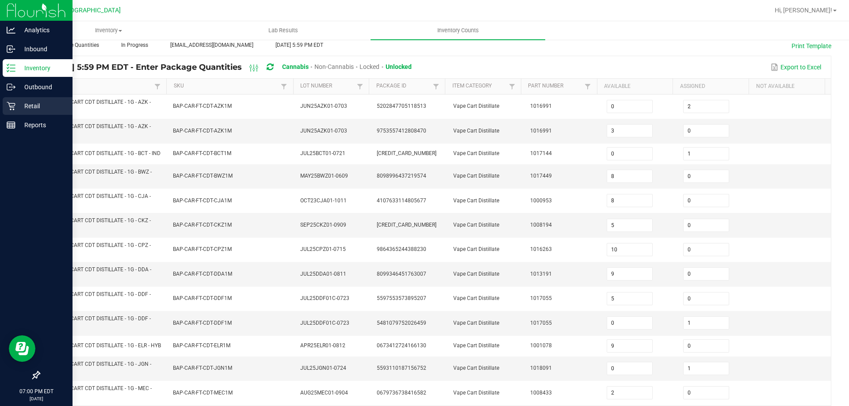
click at [8, 111] on div "Retail" at bounding box center [38, 106] width 70 height 18
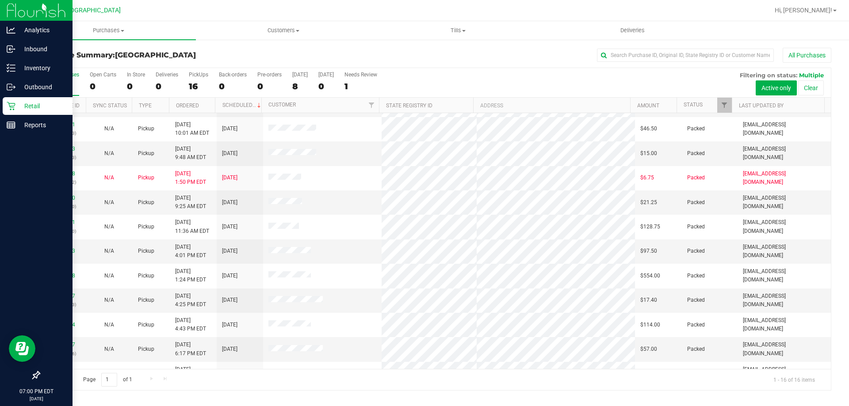
scroll to position [24, 0]
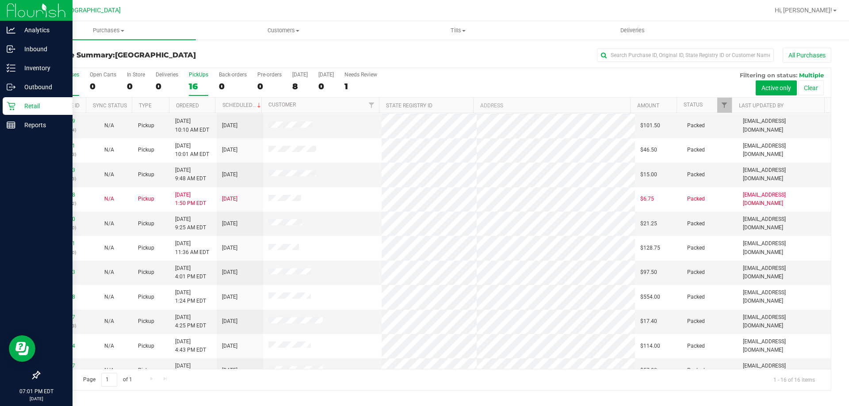
click at [198, 82] on div "16" at bounding box center [198, 86] width 19 height 10
click at [0, 0] on input "PickUps 16" at bounding box center [0, 0] width 0 height 0
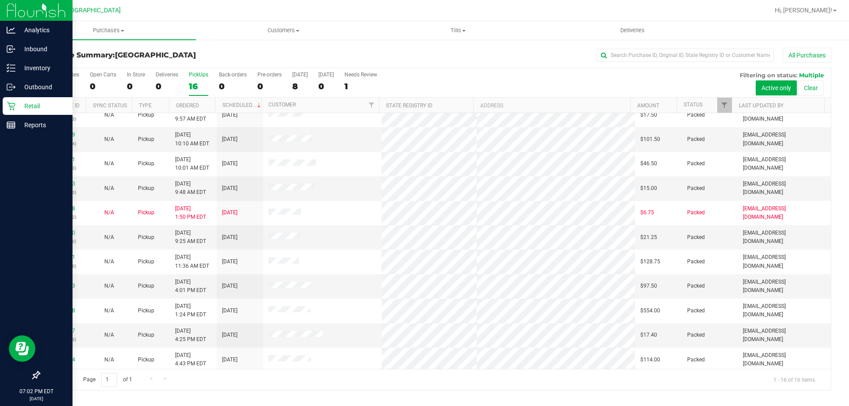
scroll to position [0, 0]
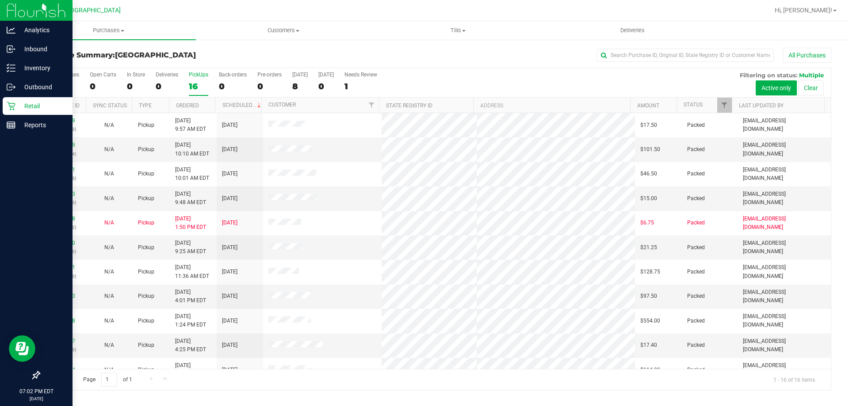
click at [190, 79] on label "PickUps 16" at bounding box center [198, 84] width 19 height 24
click at [0, 0] on input "PickUps 16" at bounding box center [0, 0] width 0 height 0
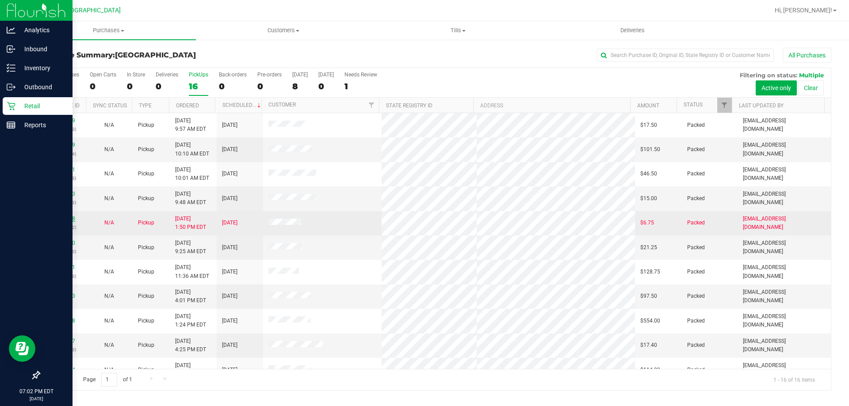
click at [55, 220] on link "11986578" at bounding box center [62, 219] width 25 height 6
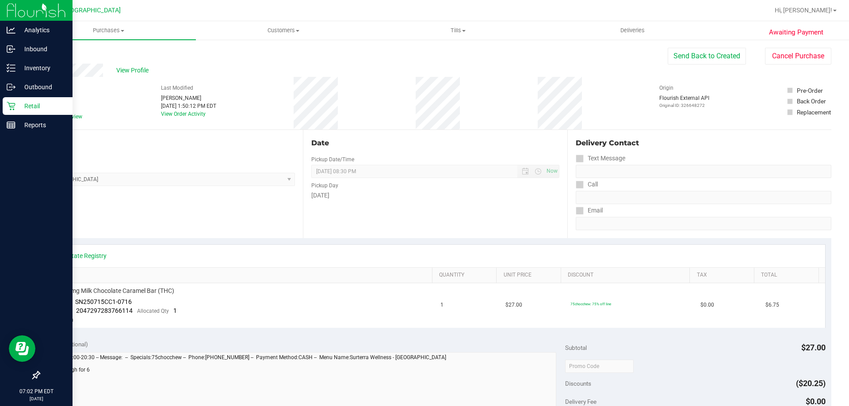
click at [13, 108] on icon at bounding box center [11, 106] width 9 height 9
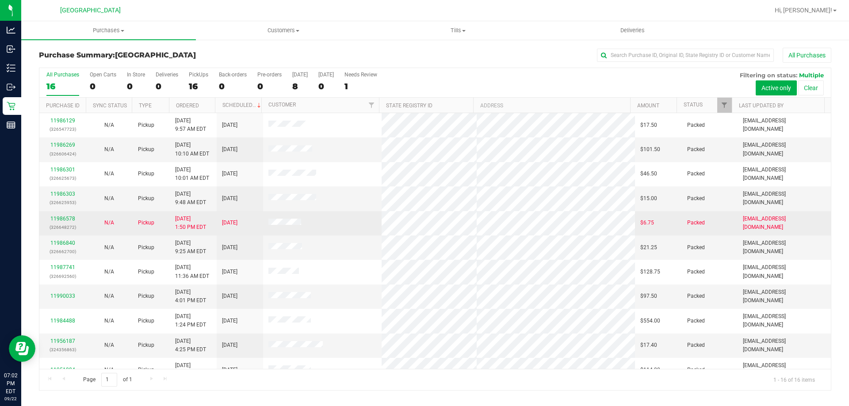
click at [84, 227] on td "11986578 (326648272)" at bounding box center [62, 223] width 46 height 24
click at [67, 216] on link "11986578" at bounding box center [62, 219] width 25 height 6
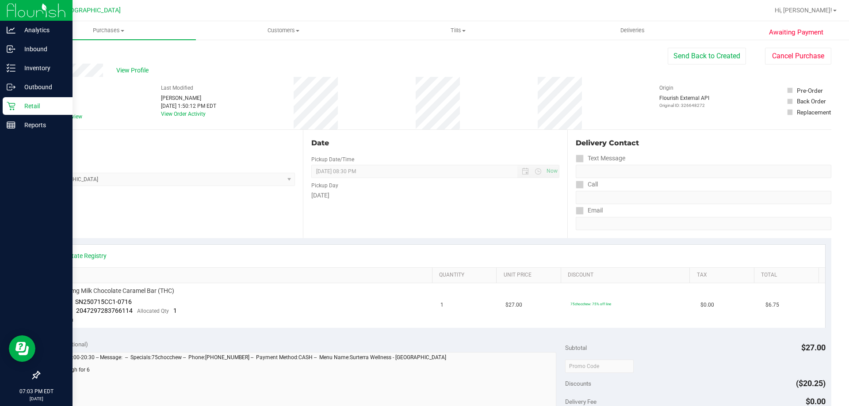
click at [9, 104] on icon at bounding box center [11, 106] width 9 height 9
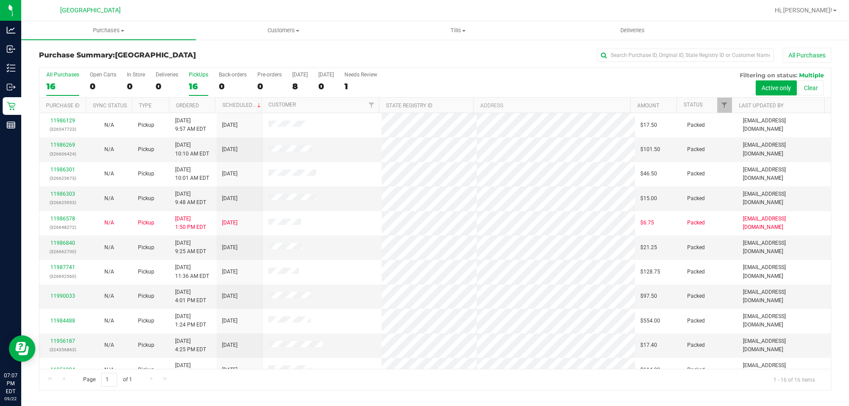
click at [197, 77] on div "PickUps" at bounding box center [198, 75] width 19 height 6
click at [0, 0] on input "PickUps 16" at bounding box center [0, 0] width 0 height 0
click at [194, 81] on div "16" at bounding box center [198, 86] width 19 height 10
click at [0, 0] on input "PickUps 16" at bounding box center [0, 0] width 0 height 0
click at [201, 80] on label "PickUps 16" at bounding box center [198, 84] width 19 height 24
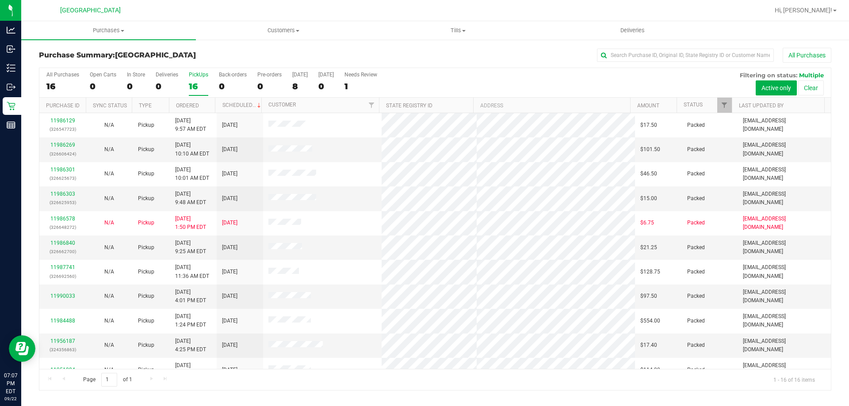
click at [0, 0] on input "PickUps 16" at bounding box center [0, 0] width 0 height 0
click at [198, 77] on div "PickUps" at bounding box center [198, 75] width 19 height 6
click at [0, 0] on input "PickUps 16" at bounding box center [0, 0] width 0 height 0
click at [206, 80] on label "PickUps 16" at bounding box center [198, 84] width 19 height 24
click at [0, 0] on input "PickUps 16" at bounding box center [0, 0] width 0 height 0
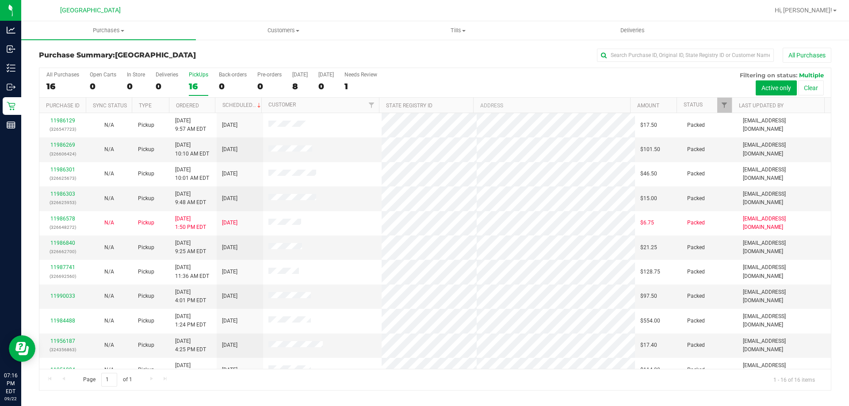
click at [196, 79] on label "PickUps 16" at bounding box center [198, 84] width 19 height 24
click at [0, 0] on input "PickUps 16" at bounding box center [0, 0] width 0 height 0
click at [201, 83] on div "16" at bounding box center [198, 86] width 19 height 10
click at [0, 0] on input "PickUps 16" at bounding box center [0, 0] width 0 height 0
click at [199, 83] on div "16" at bounding box center [198, 86] width 19 height 10
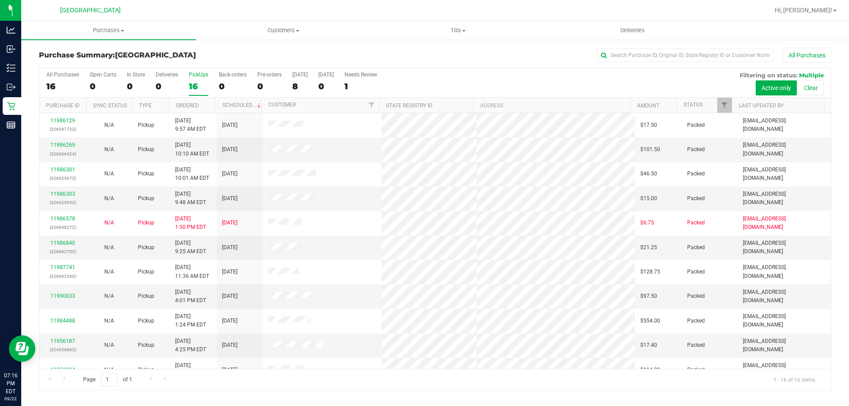
click at [0, 0] on input "PickUps 16" at bounding box center [0, 0] width 0 height 0
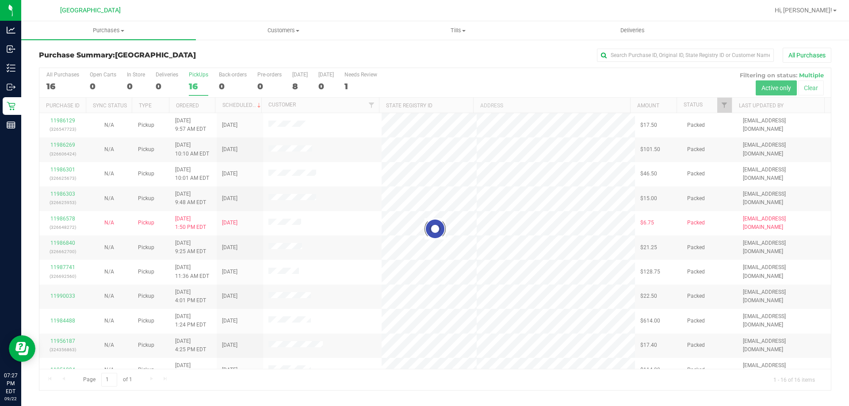
drag, startPoint x: 373, startPoint y: 259, endPoint x: 368, endPoint y: 264, distance: 6.9
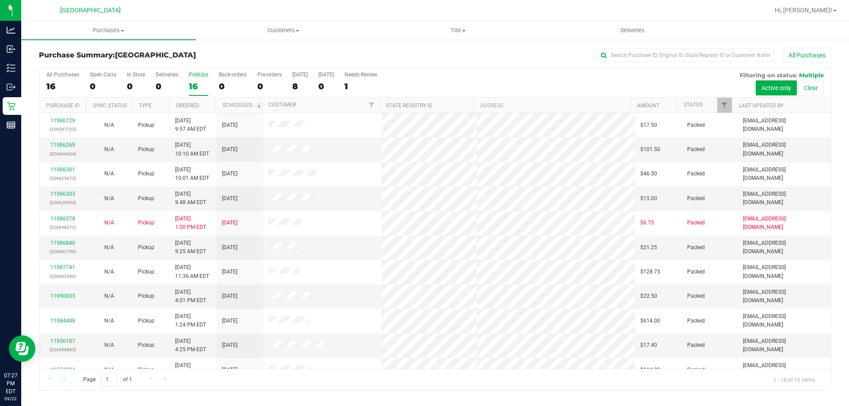
drag, startPoint x: 368, startPoint y: 264, endPoint x: 319, endPoint y: 48, distance: 221.9
click at [319, 48] on div "All Purchases" at bounding box center [567, 55] width 529 height 15
click at [195, 80] on label "PickUps 16" at bounding box center [198, 84] width 19 height 24
click at [0, 0] on input "PickUps 16" at bounding box center [0, 0] width 0 height 0
click at [193, 82] on div "15" at bounding box center [198, 86] width 19 height 10
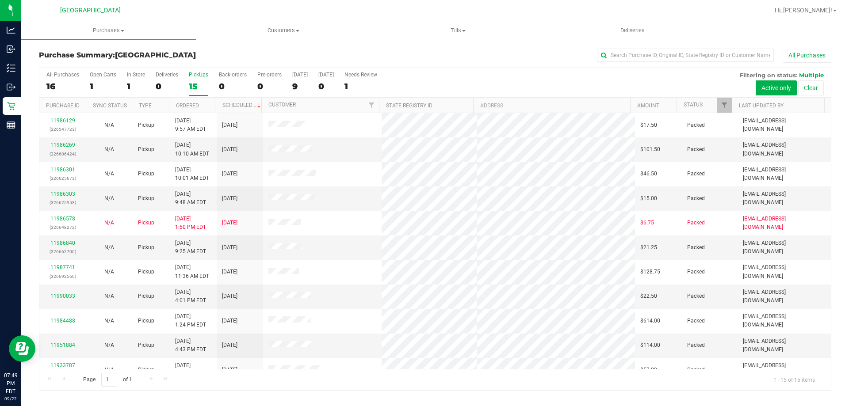
click at [0, 0] on input "PickUps 15" at bounding box center [0, 0] width 0 height 0
click at [199, 81] on div "15" at bounding box center [198, 86] width 19 height 10
click at [0, 0] on input "PickUps 15" at bounding box center [0, 0] width 0 height 0
click at [203, 79] on label "PickUps 15" at bounding box center [198, 84] width 19 height 24
click at [0, 0] on input "PickUps 15" at bounding box center [0, 0] width 0 height 0
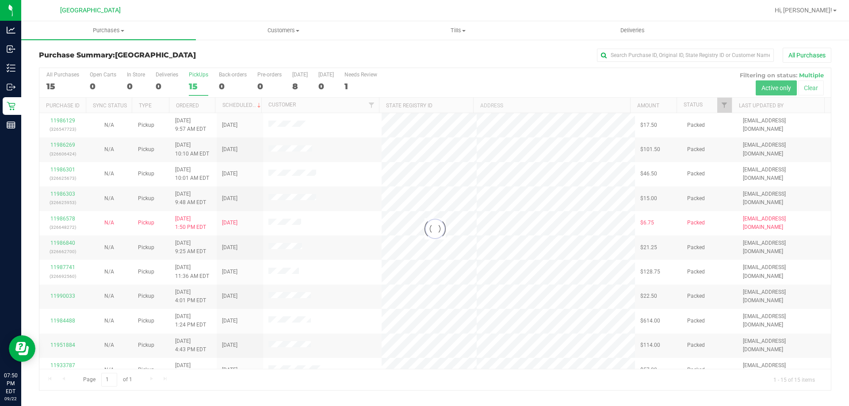
click at [196, 72] on div at bounding box center [435, 229] width 792 height 322
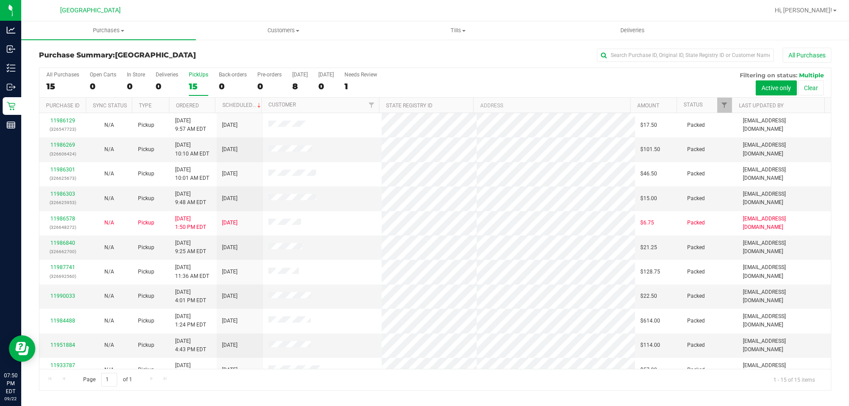
click at [191, 86] on div "15" at bounding box center [198, 86] width 19 height 10
click at [0, 0] on input "PickUps 15" at bounding box center [0, 0] width 0 height 0
click at [191, 77] on div "PickUps" at bounding box center [198, 75] width 19 height 6
click at [0, 0] on input "PickUps 15" at bounding box center [0, 0] width 0 height 0
click at [196, 88] on div "15" at bounding box center [198, 86] width 19 height 10
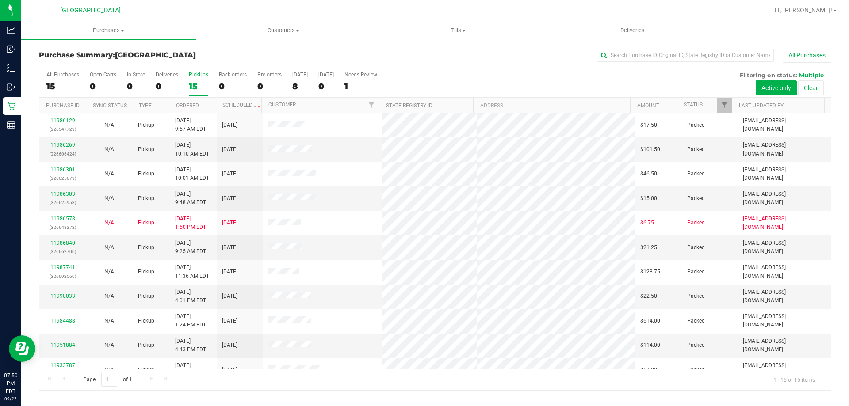
click at [0, 0] on input "PickUps 15" at bounding box center [0, 0] width 0 height 0
click at [194, 74] on div "PickUps" at bounding box center [198, 75] width 19 height 6
click at [0, 0] on input "PickUps 15" at bounding box center [0, 0] width 0 height 0
click at [196, 74] on div "PickUps" at bounding box center [198, 75] width 19 height 6
click at [0, 0] on input "PickUps 15" at bounding box center [0, 0] width 0 height 0
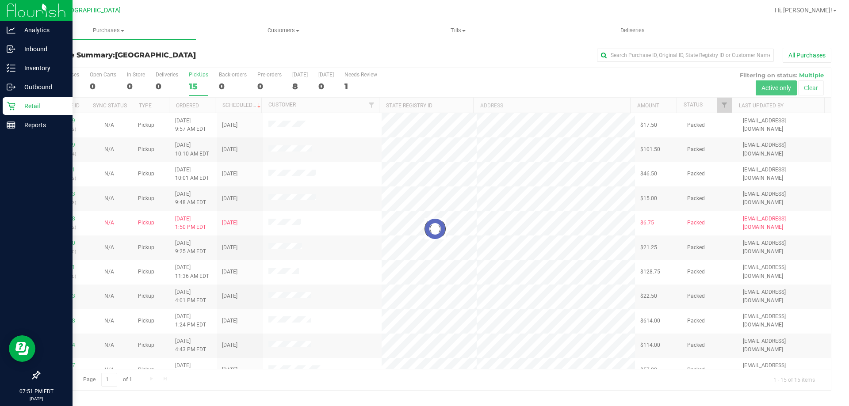
click at [0, 100] on link "Retail" at bounding box center [36, 106] width 73 height 19
click at [35, 100] on div "Retail" at bounding box center [38, 106] width 70 height 18
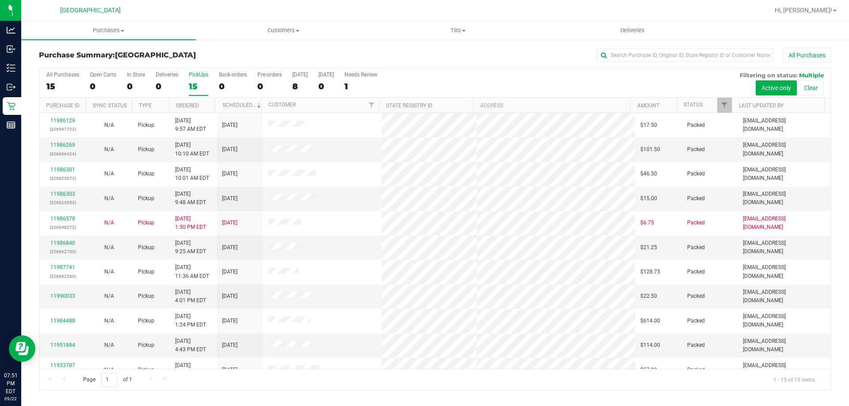
click at [199, 83] on div "15" at bounding box center [198, 86] width 19 height 10
click at [0, 0] on input "PickUps 15" at bounding box center [0, 0] width 0 height 0
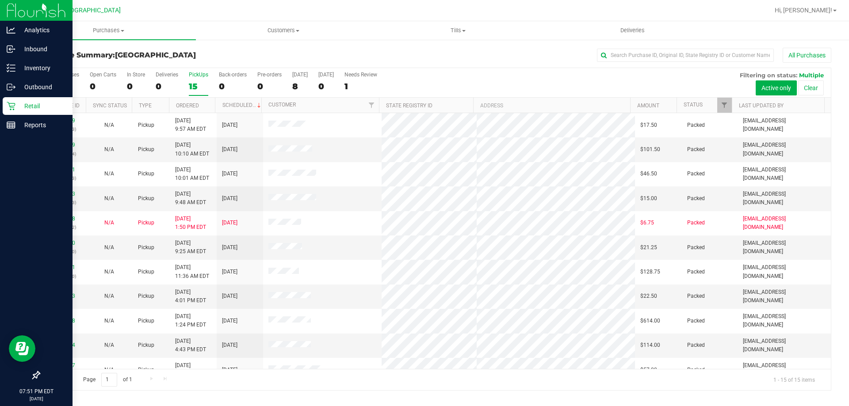
click at [5, 104] on div "Retail" at bounding box center [38, 106] width 70 height 18
click at [32, 111] on p "Retail" at bounding box center [41, 106] width 53 height 11
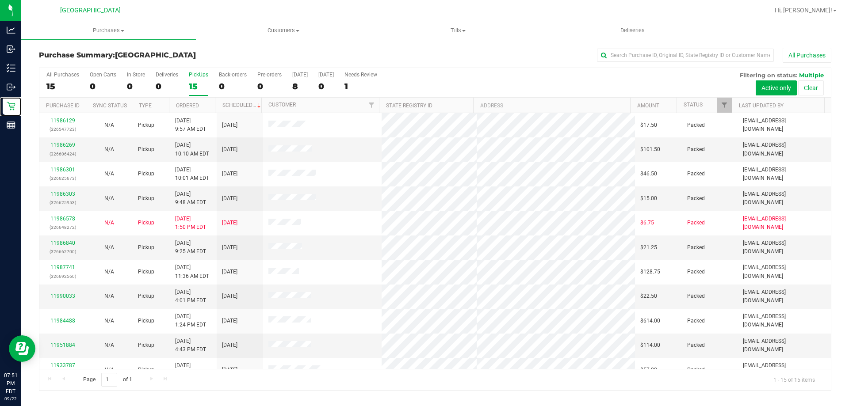
click at [201, 84] on div "15" at bounding box center [198, 86] width 19 height 10
click at [0, 0] on input "PickUps 15" at bounding box center [0, 0] width 0 height 0
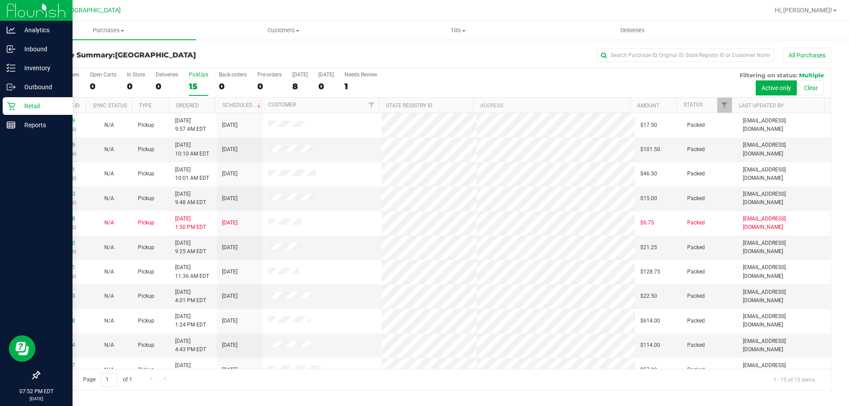
click at [10, 104] on icon at bounding box center [11, 106] width 9 height 9
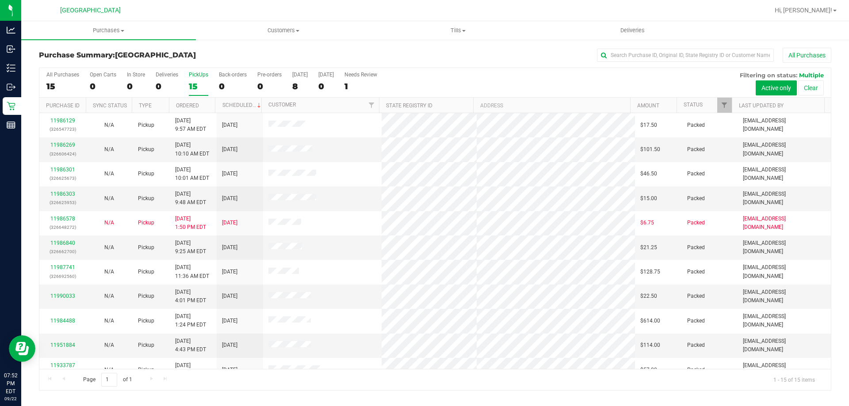
click at [199, 73] on div "PickUps" at bounding box center [198, 75] width 19 height 6
click at [0, 0] on input "PickUps 15" at bounding box center [0, 0] width 0 height 0
click at [195, 72] on div "PickUps" at bounding box center [198, 75] width 19 height 6
click at [0, 0] on input "PickUps 15" at bounding box center [0, 0] width 0 height 0
click at [192, 75] on div "PickUps" at bounding box center [198, 75] width 19 height 6
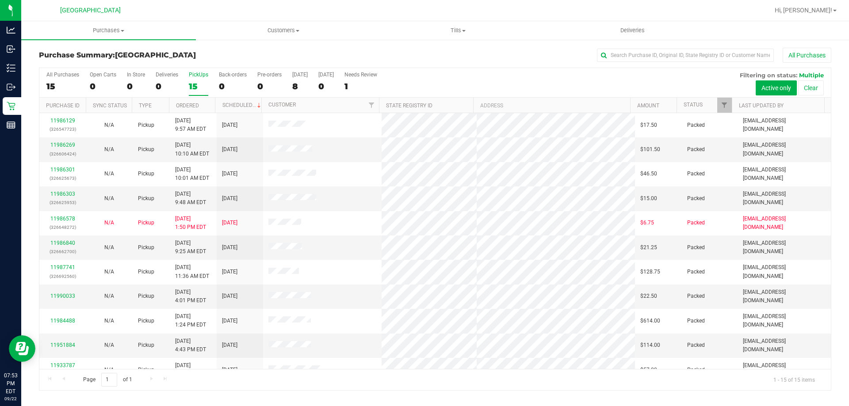
click at [0, 0] on input "PickUps 15" at bounding box center [0, 0] width 0 height 0
click at [192, 74] on div "PickUps" at bounding box center [198, 75] width 19 height 6
click at [0, 0] on input "PickUps 15" at bounding box center [0, 0] width 0 height 0
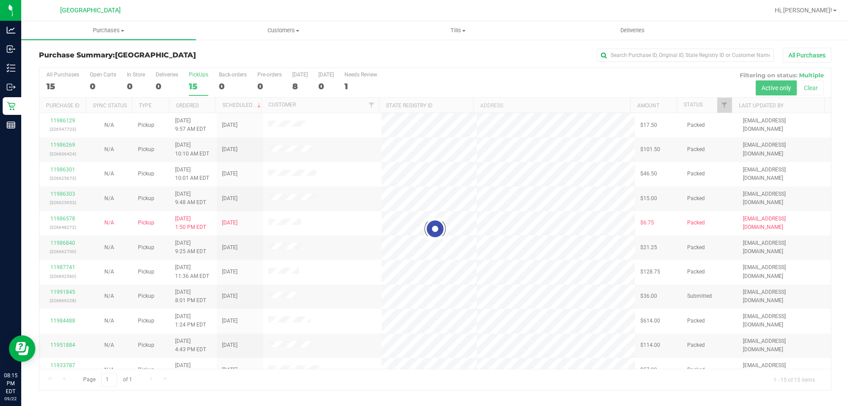
click at [196, 90] on div at bounding box center [435, 229] width 792 height 322
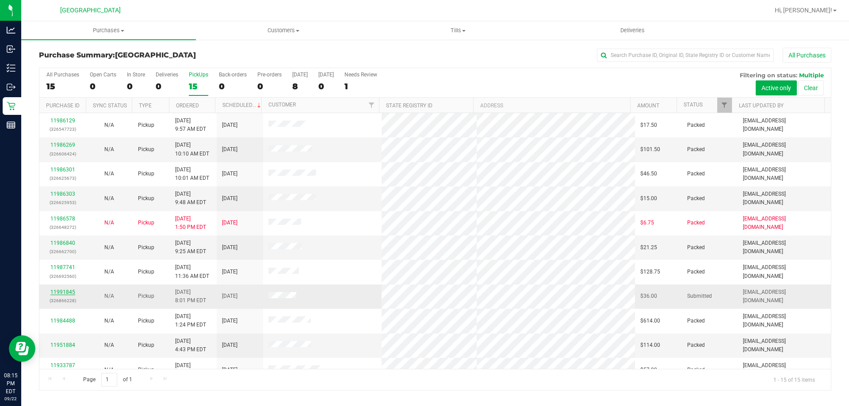
click at [69, 295] on link "11991845" at bounding box center [62, 292] width 25 height 6
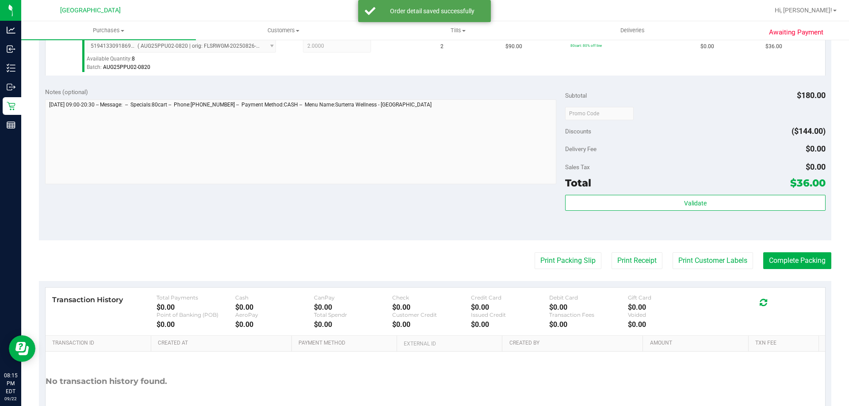
scroll to position [259, 0]
click at [713, 257] on button "Print Customer Labels" at bounding box center [713, 260] width 80 height 17
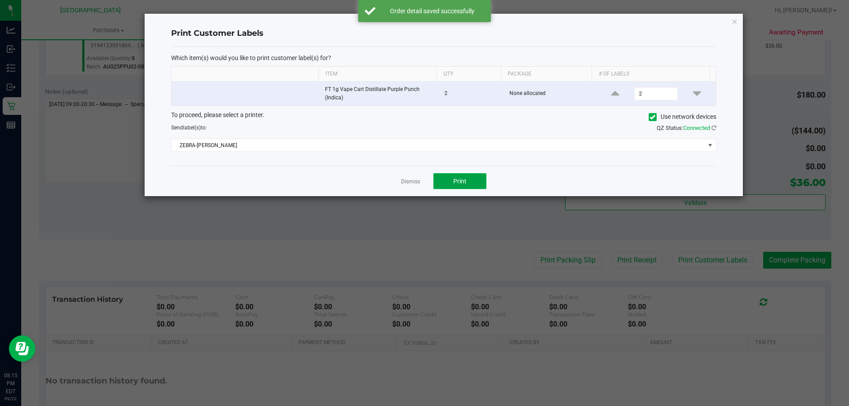
click at [471, 184] on button "Print" at bounding box center [459, 181] width 53 height 16
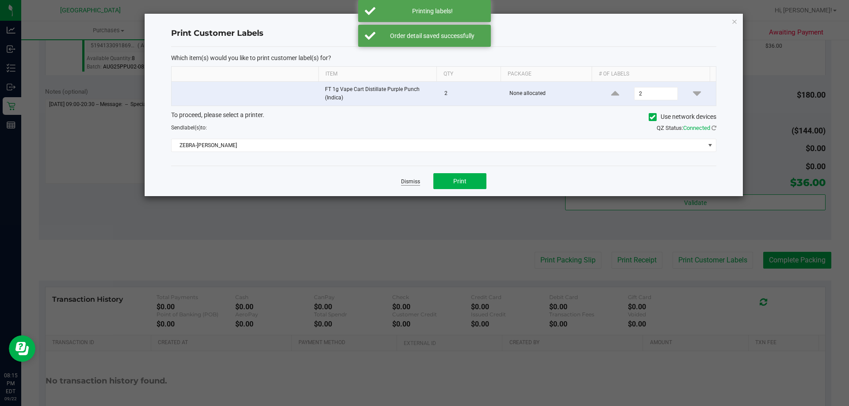
click at [402, 179] on link "Dismiss" at bounding box center [410, 182] width 19 height 8
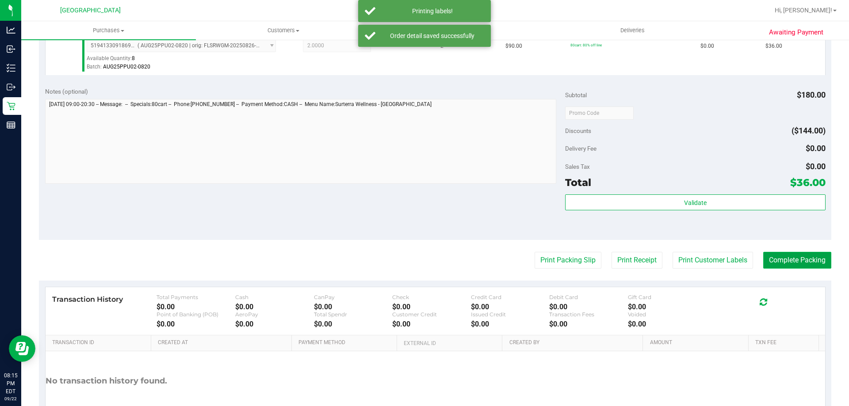
click at [774, 260] on button "Complete Packing" at bounding box center [797, 260] width 68 height 17
